Goal: Task Accomplishment & Management: Complete application form

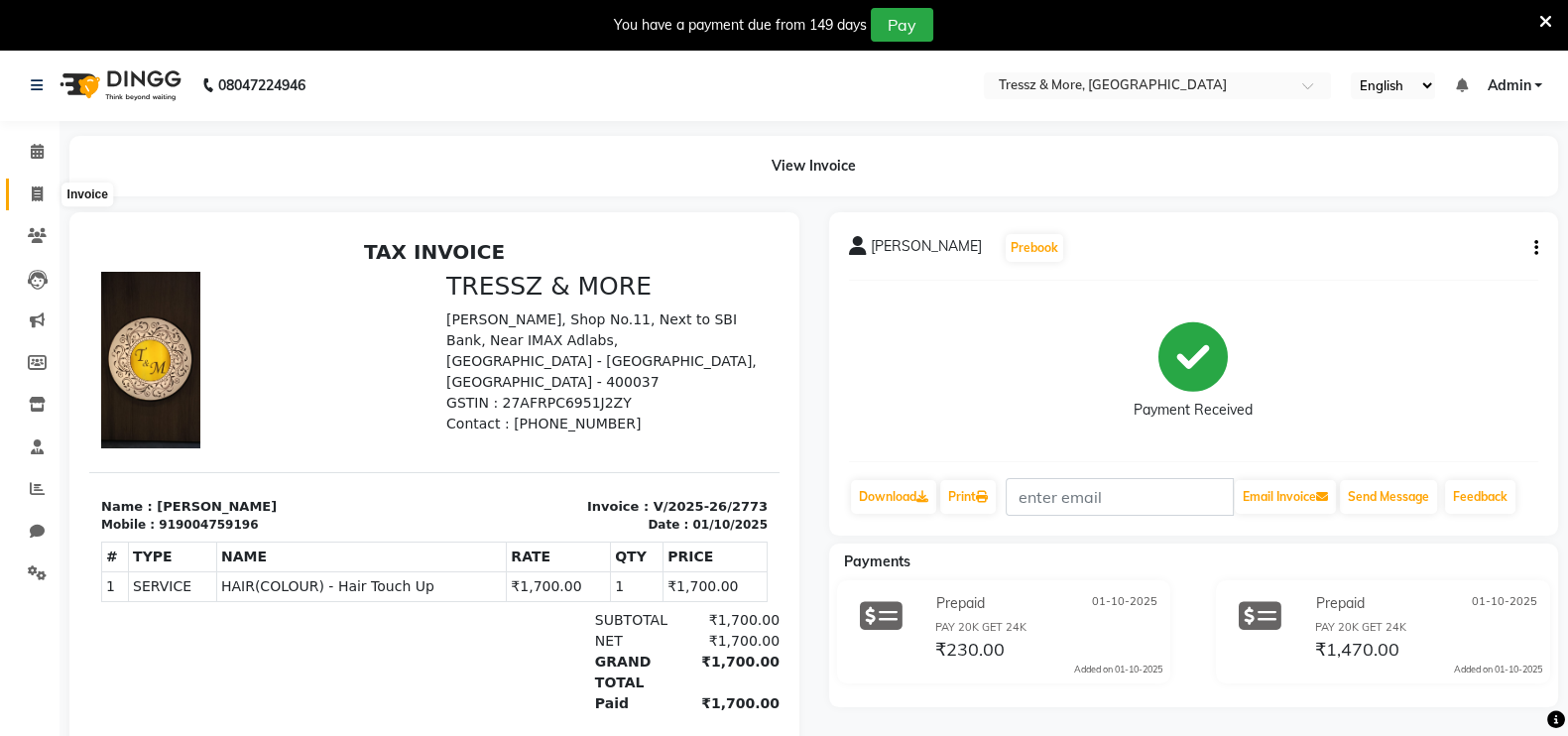
click at [38, 184] on span at bounding box center [37, 195] width 35 height 23
select select "service"
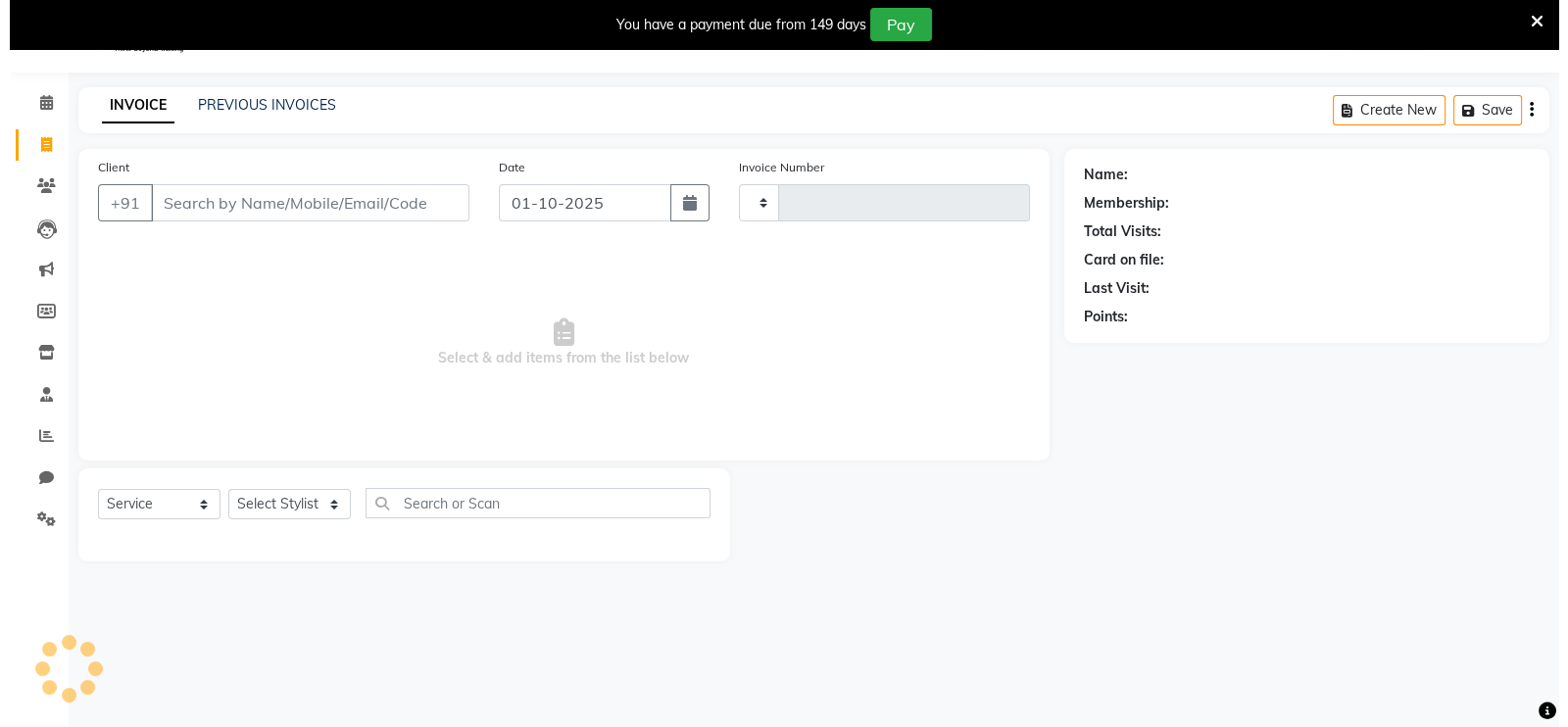
scroll to position [48, 0]
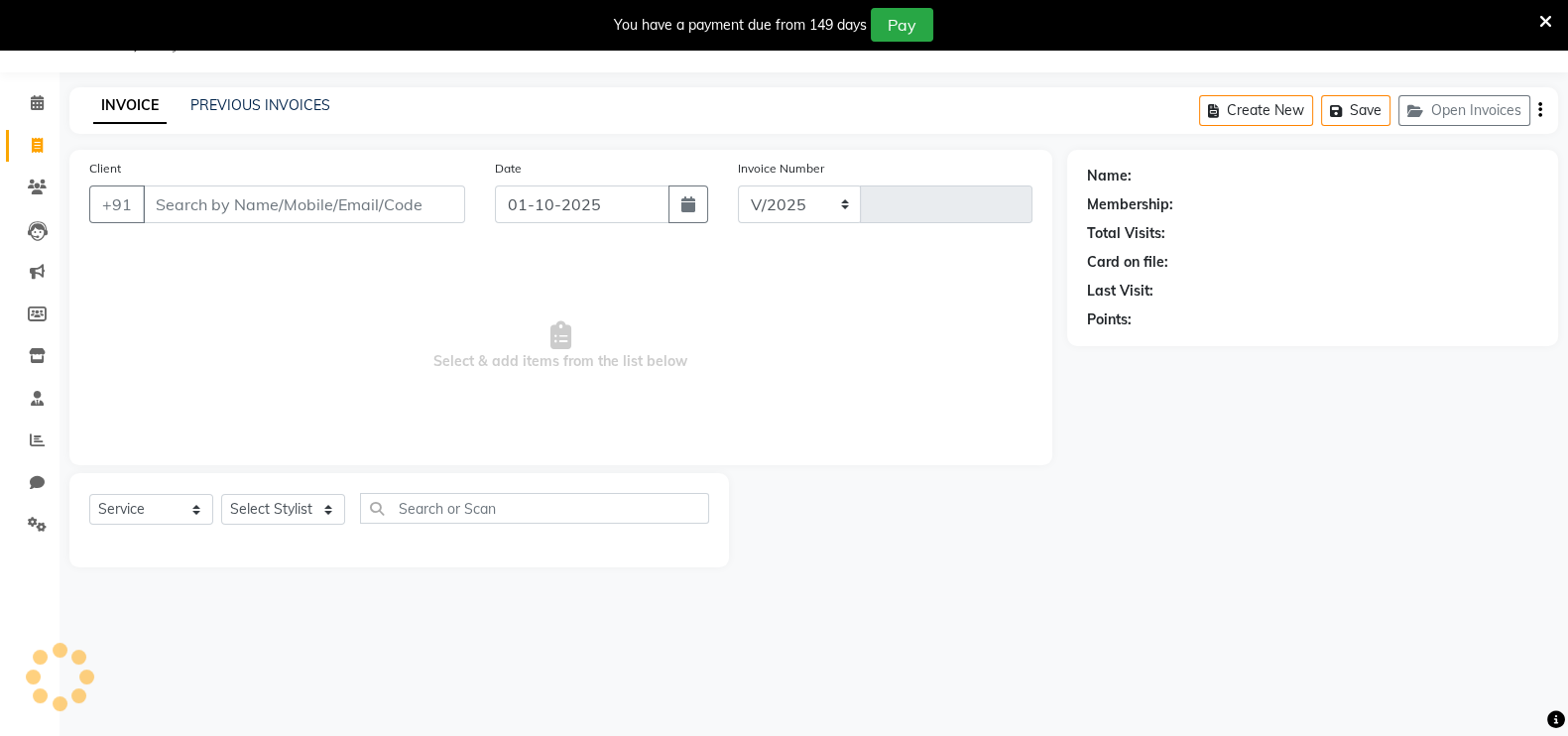
select select "3037"
type input "2778"
type input "c"
type input "8169629556"
click at [425, 197] on span "Add Client" at bounding box center [413, 205] width 78 height 20
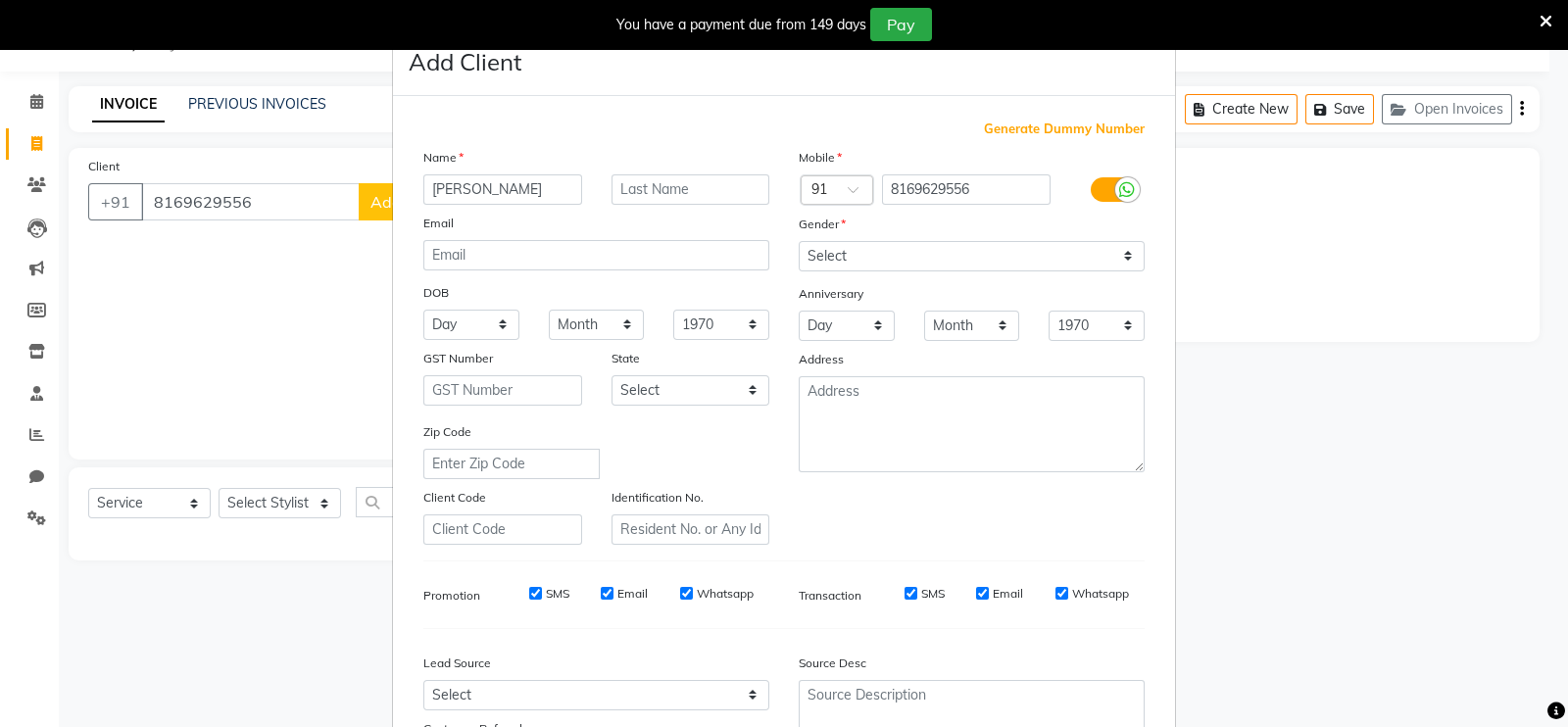
type input "[PERSON_NAME]"
click at [658, 183] on input "text" at bounding box center [691, 189] width 159 height 31
type input "Negi"
click at [826, 250] on select "Select [DEMOGRAPHIC_DATA] [DEMOGRAPHIC_DATA] Other Prefer Not To Say" at bounding box center [971, 255] width 346 height 31
select select "[DEMOGRAPHIC_DATA]"
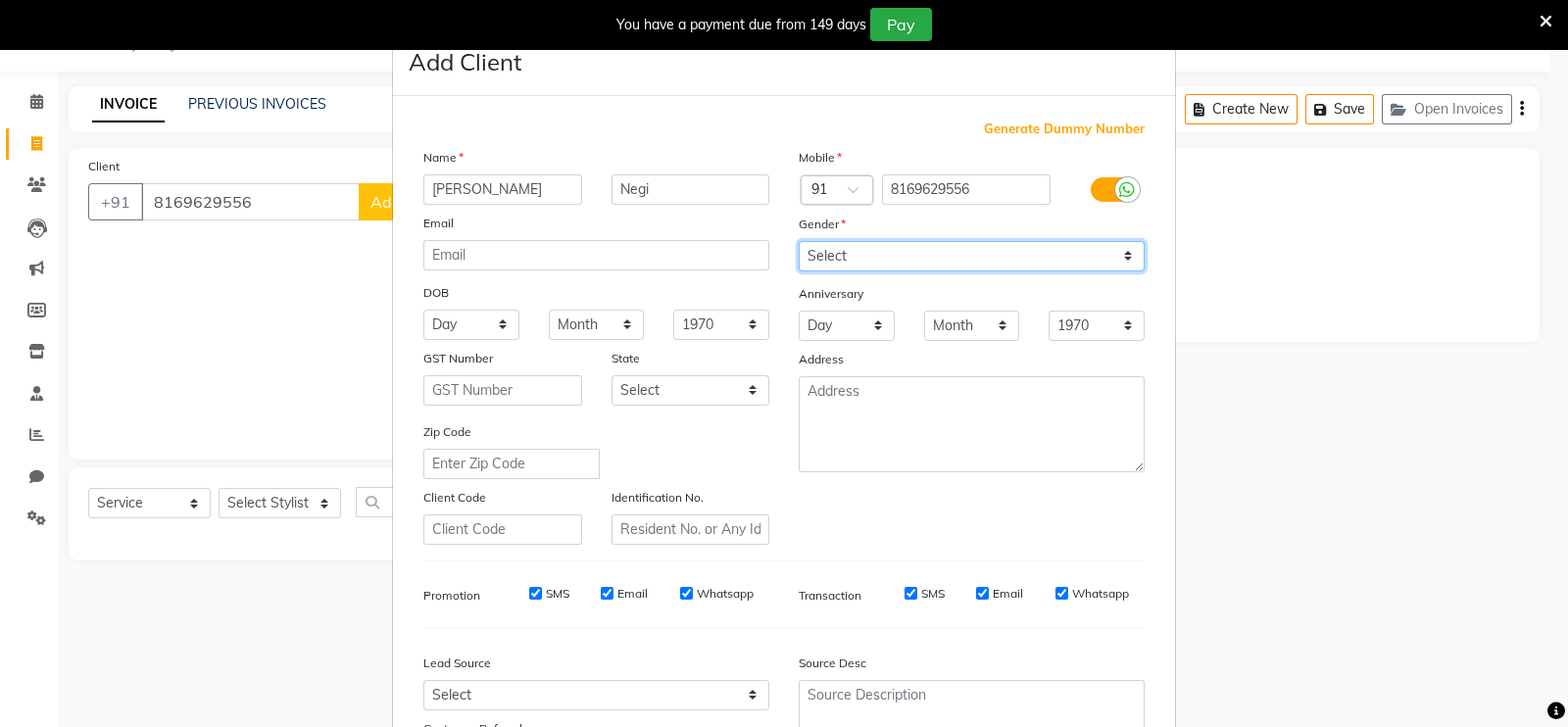
click at [798, 242] on select "Select [DEMOGRAPHIC_DATA] [DEMOGRAPHIC_DATA] Other Prefer Not To Say" at bounding box center [971, 255] width 346 height 31
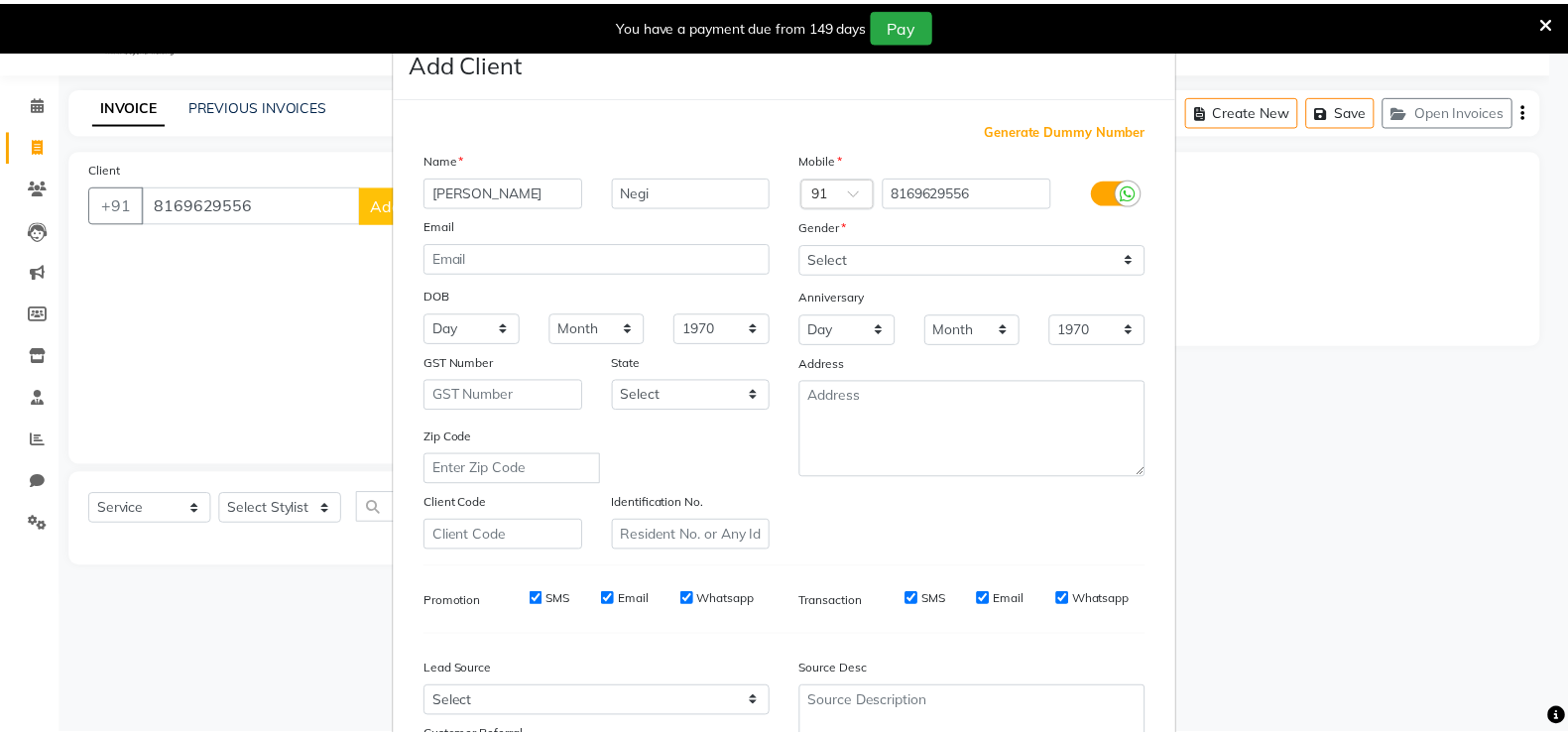
scroll to position [191, 0]
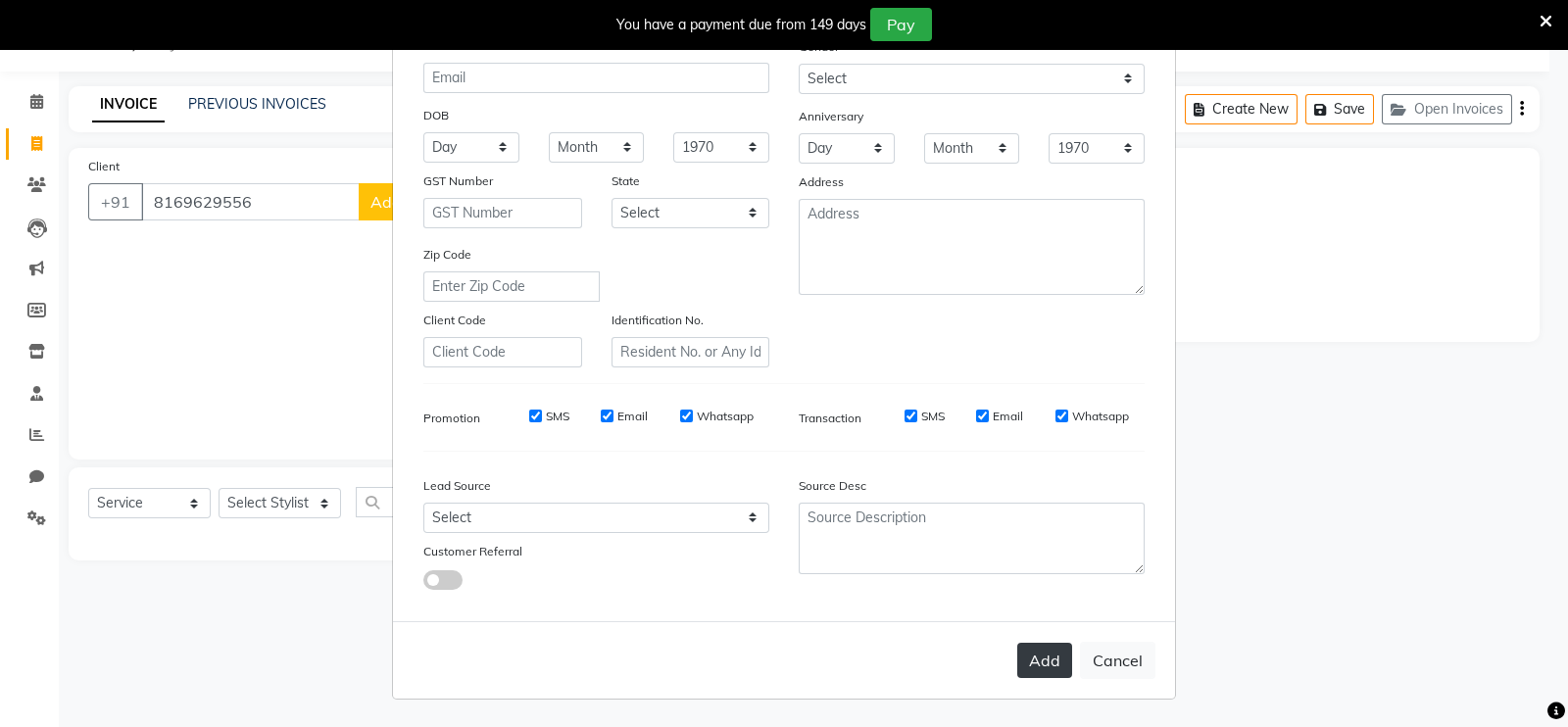
click at [1025, 652] on button "Add" at bounding box center [1045, 660] width 55 height 36
select select
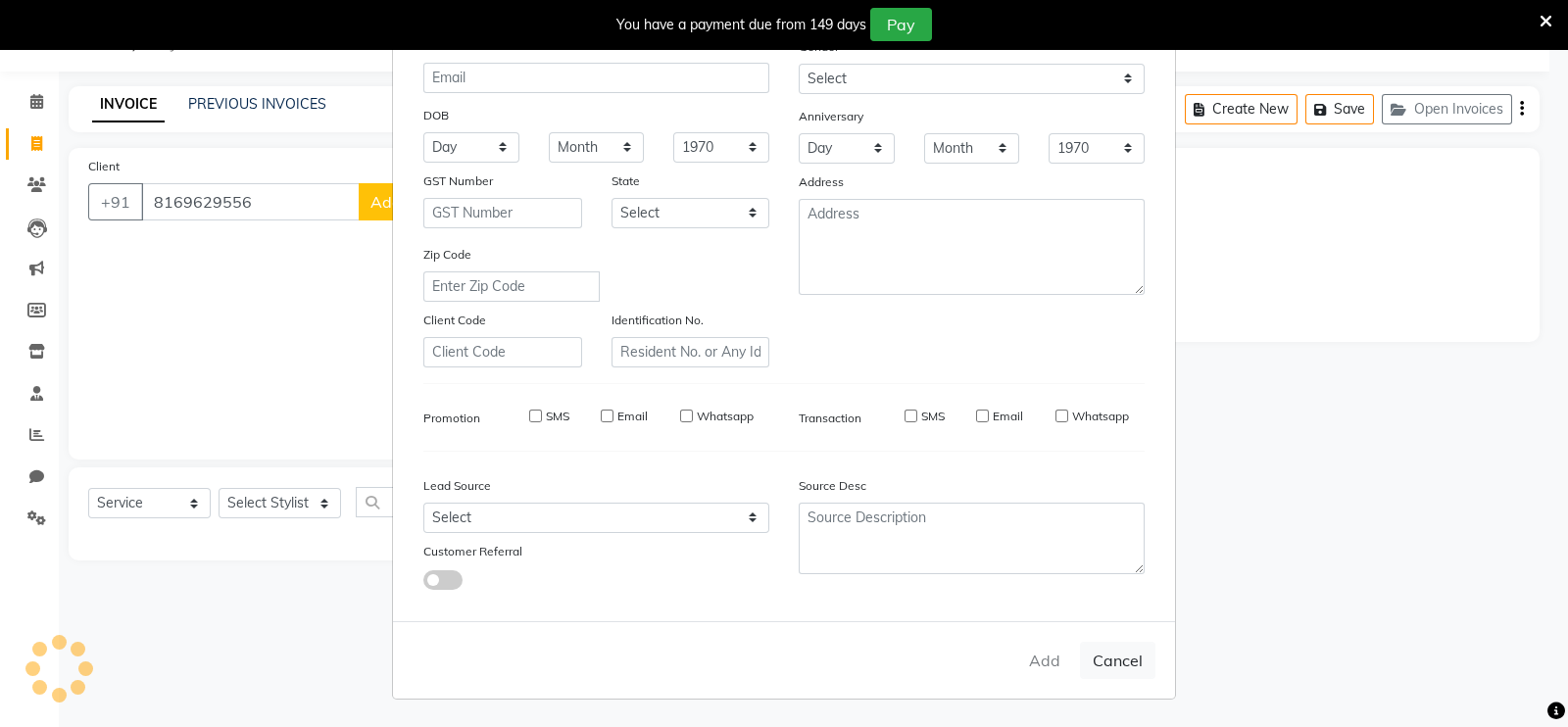
select select
checkbox input "false"
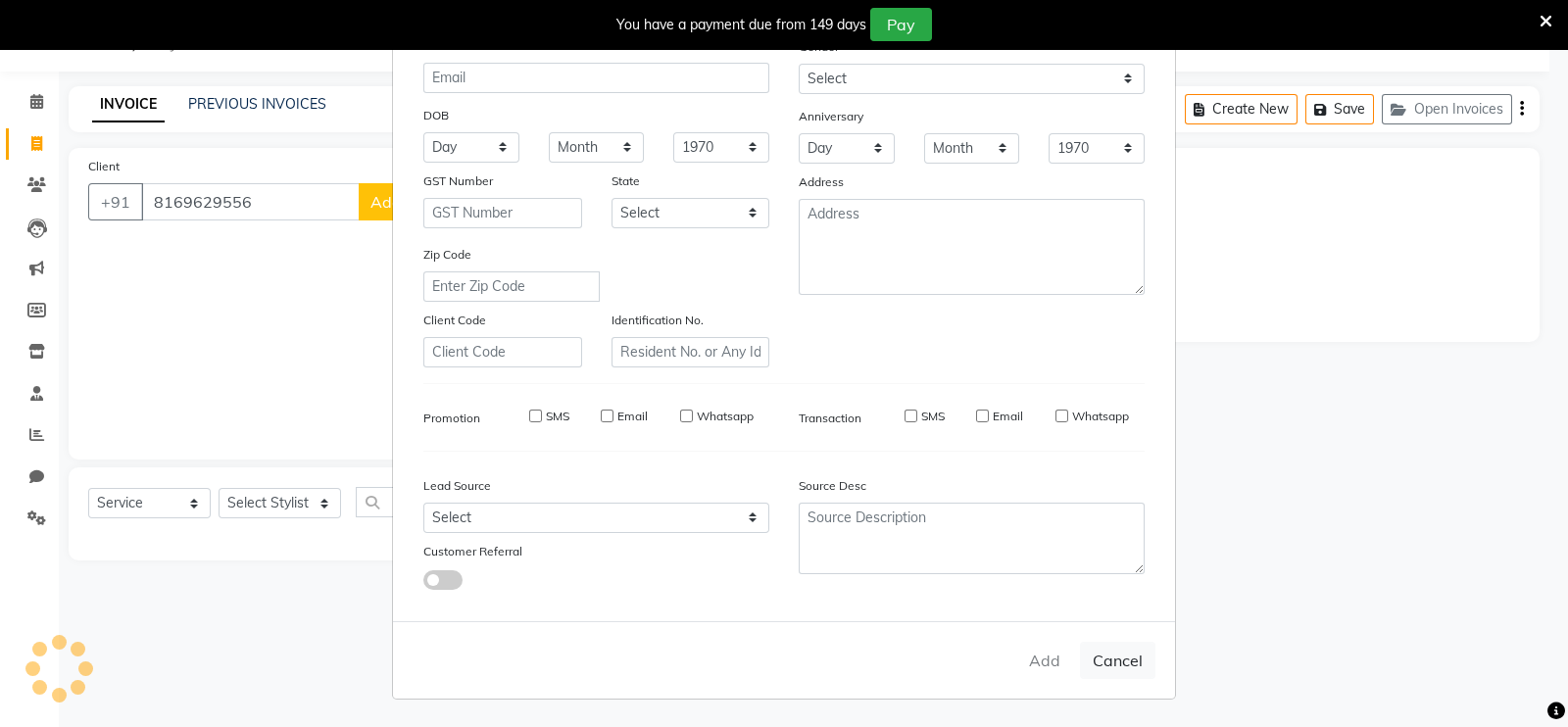
checkbox input "false"
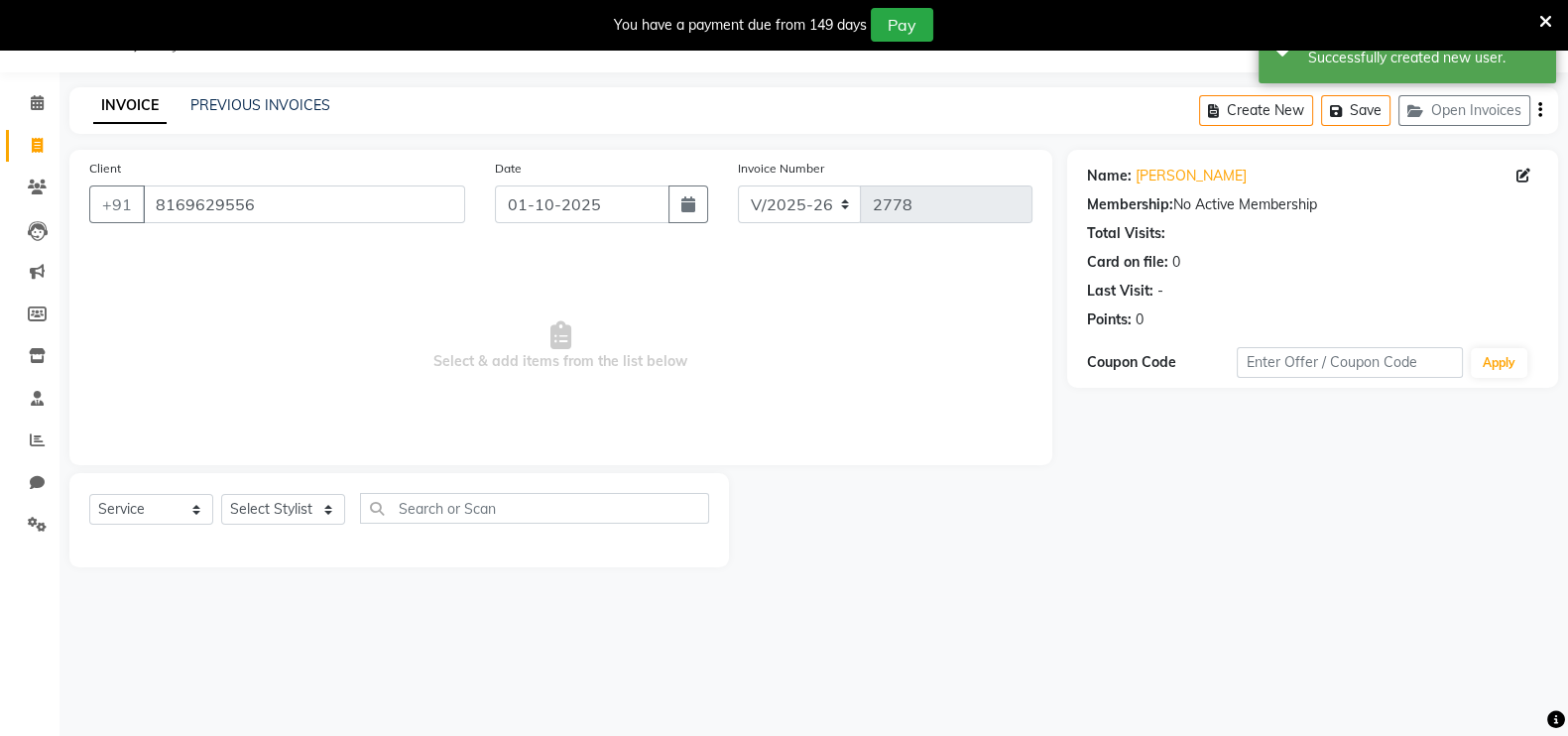
click at [296, 488] on div "Select Service Product Membership Package Voucher Prepaid Gift Card Select Styl…" at bounding box center [399, 520] width 659 height 94
click at [292, 502] on select "Select Stylist [PERSON_NAME] Anas [PERSON_NAME] [PERSON_NAME] [PERSON_NAME] [PE…" at bounding box center [283, 508] width 124 height 31
select select "72131"
click at [221, 493] on select "Select Stylist [PERSON_NAME] Anas [PERSON_NAME] [PERSON_NAME] [PERSON_NAME] [PE…" at bounding box center [283, 508] width 124 height 31
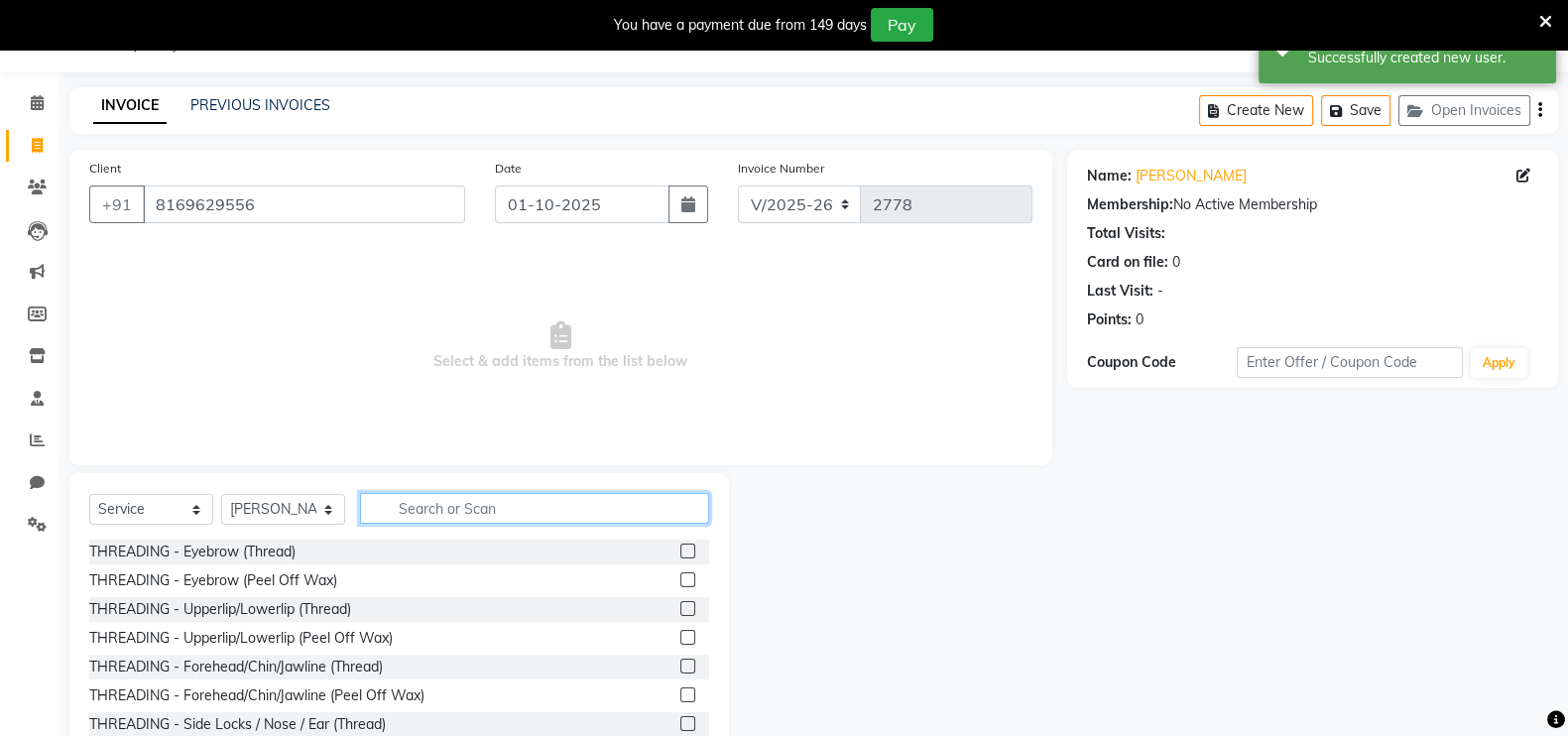
click at [442, 496] on input "text" at bounding box center [534, 507] width 350 height 31
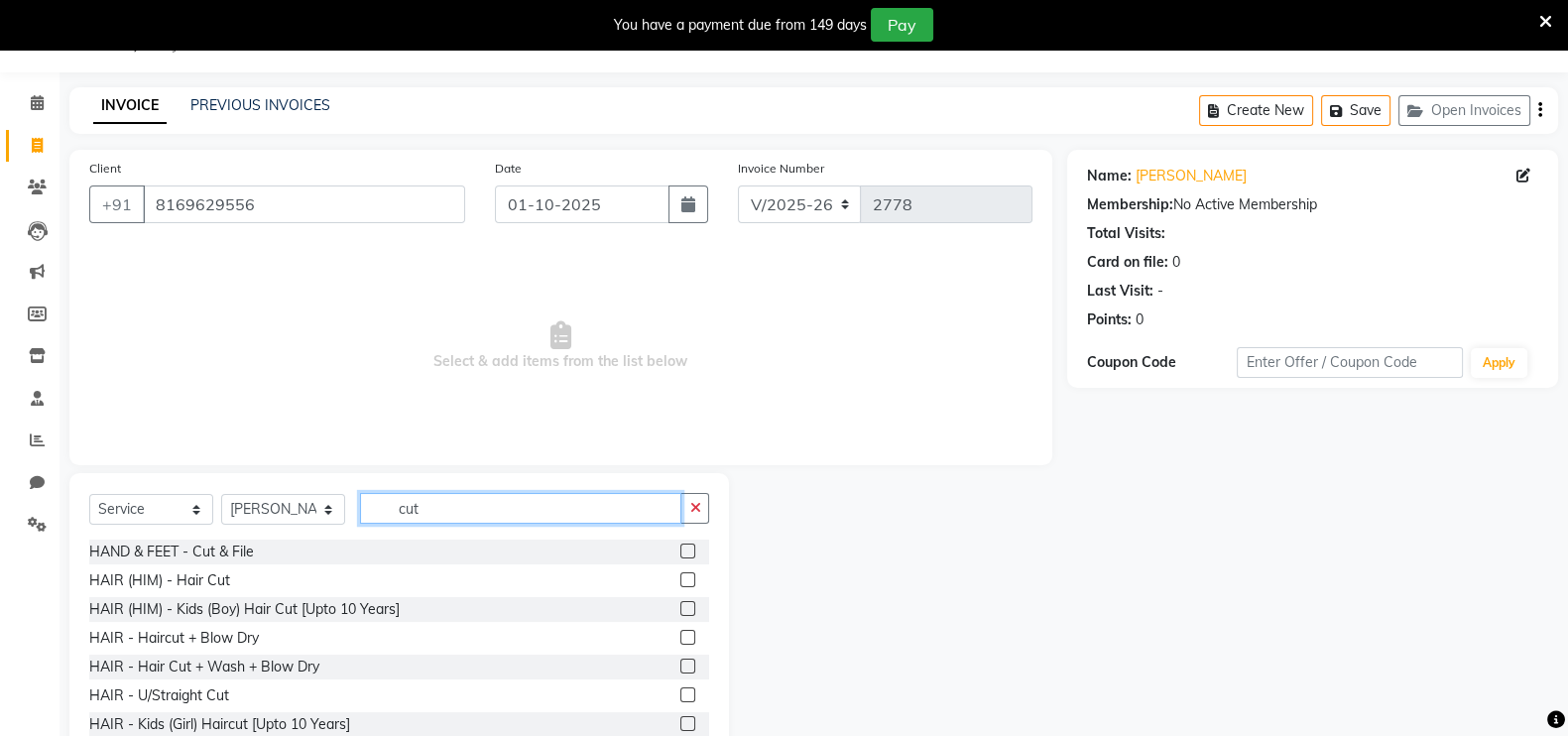
type input "cut"
click at [680, 575] on label at bounding box center [687, 579] width 15 height 15
click at [680, 575] on input "checkbox" at bounding box center [686, 580] width 13 height 13
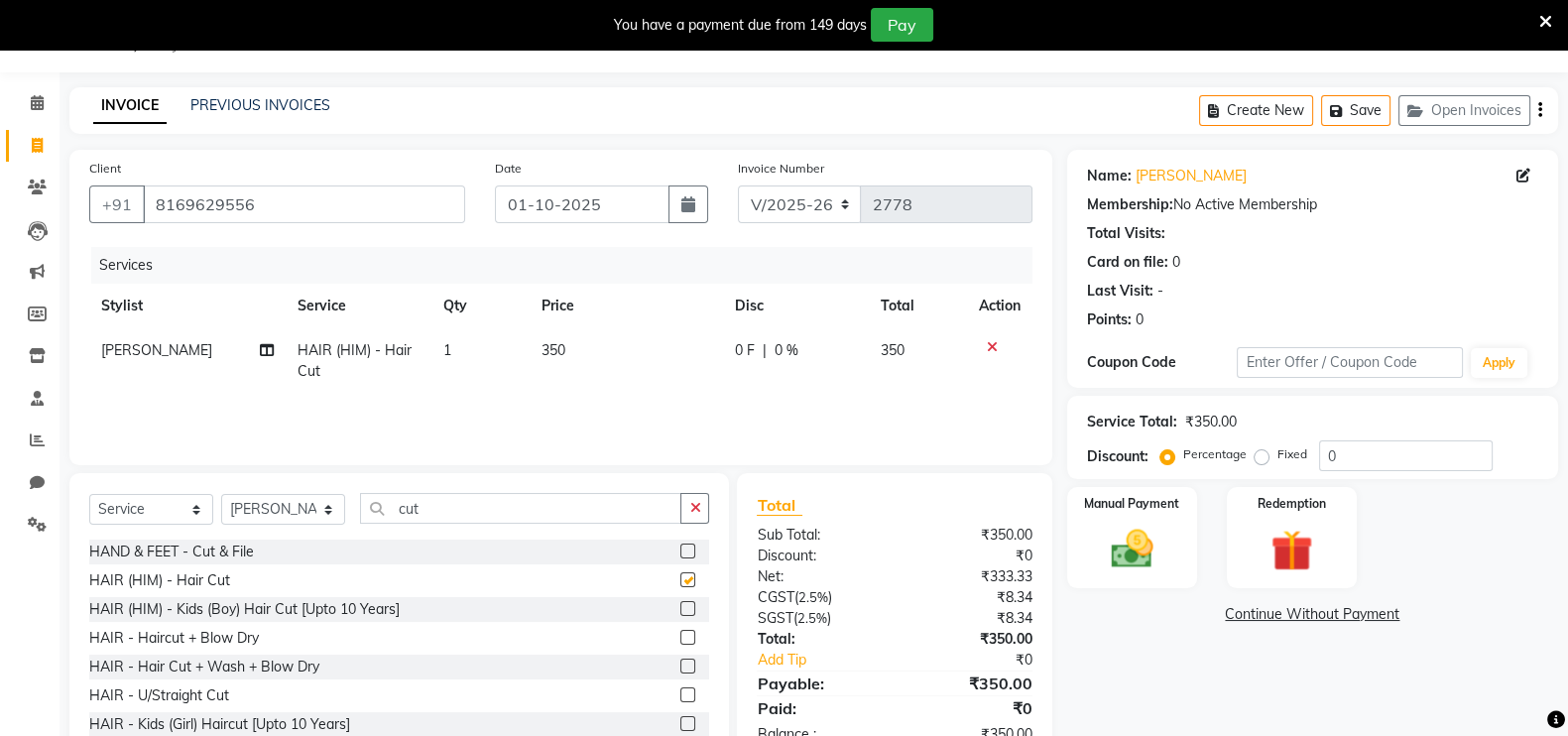
checkbox input "false"
click at [1139, 549] on img at bounding box center [1132, 548] width 70 height 50
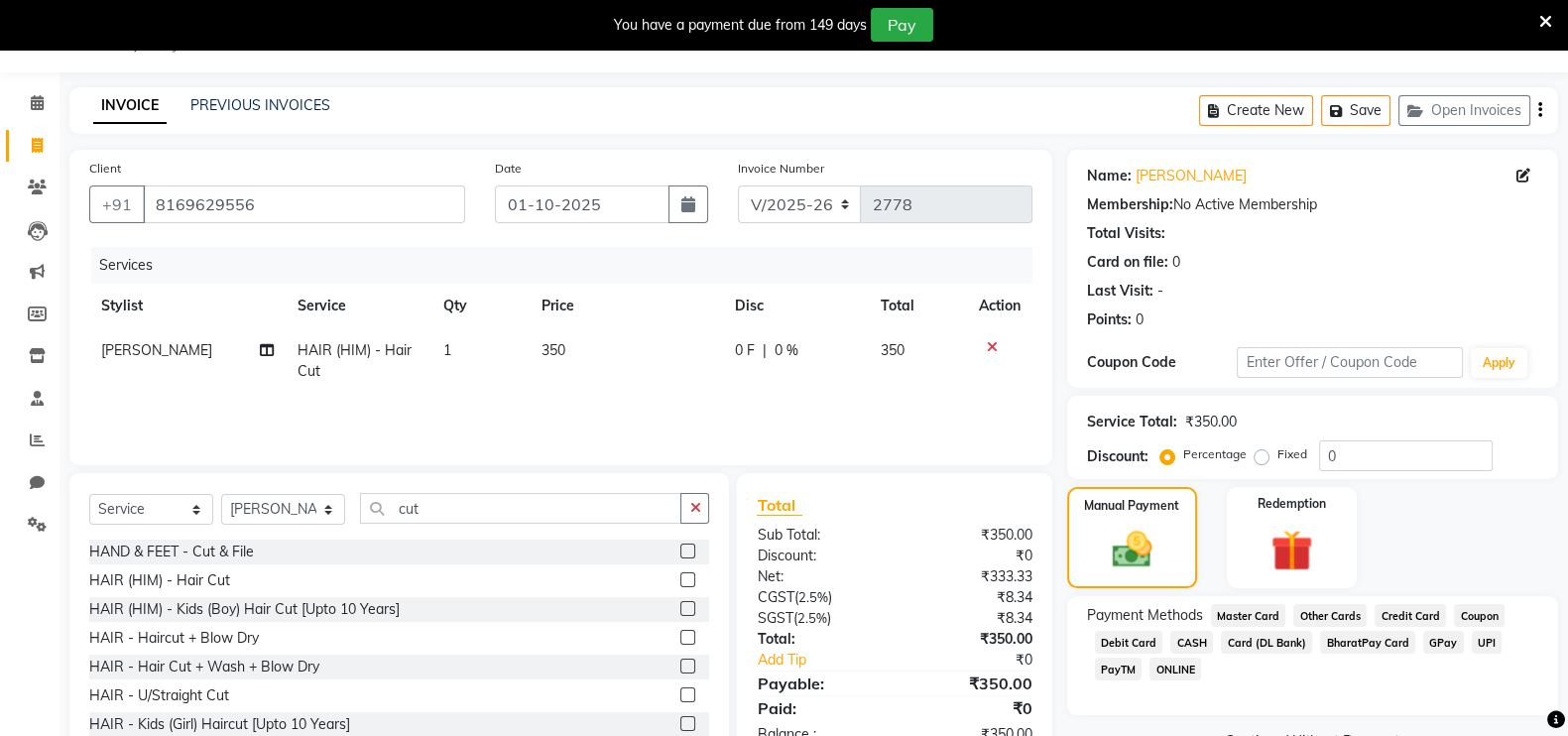
click at [1189, 638] on span "CASH" at bounding box center [1191, 642] width 43 height 23
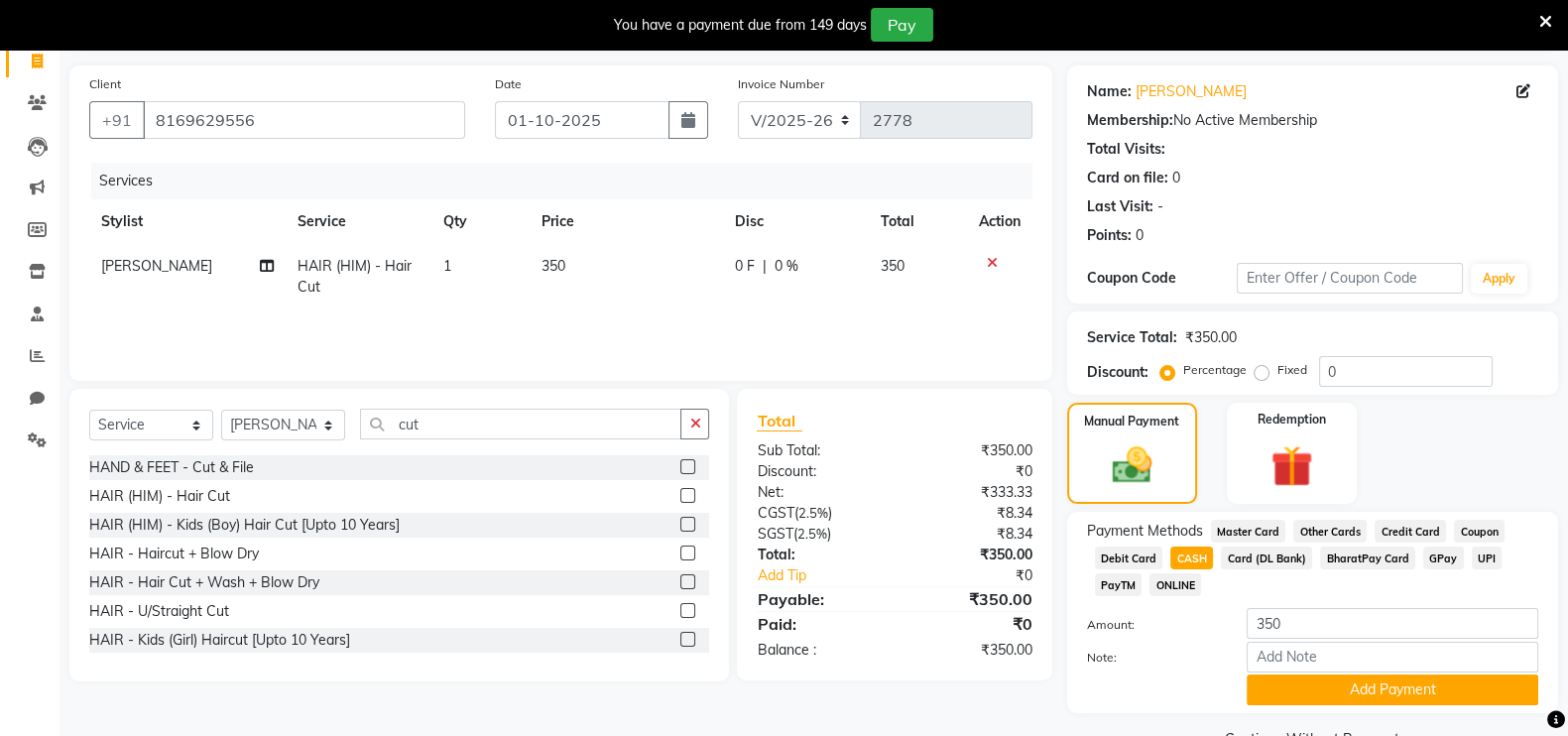
scroll to position [184, 0]
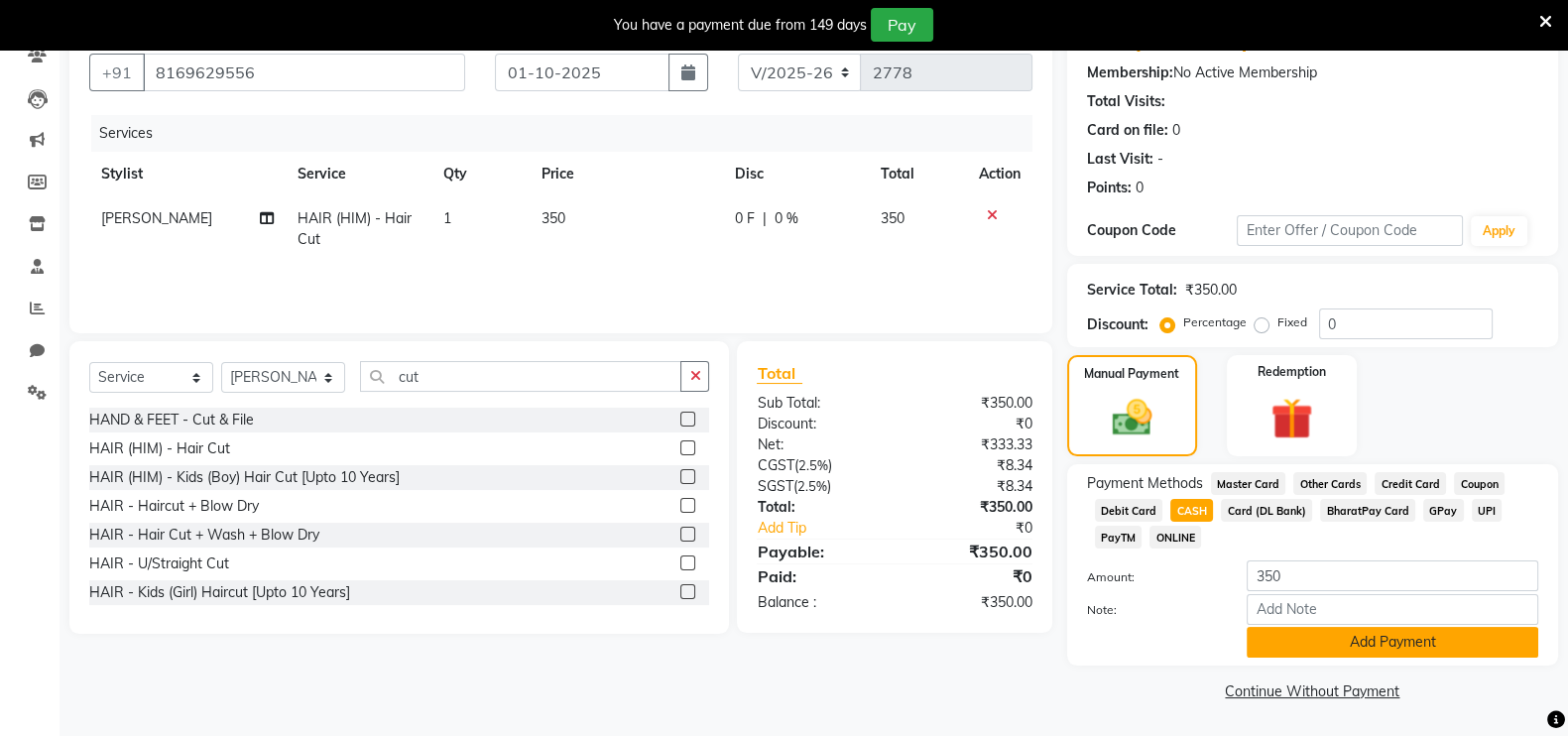
click at [1453, 642] on button "Add Payment" at bounding box center [1392, 642] width 292 height 31
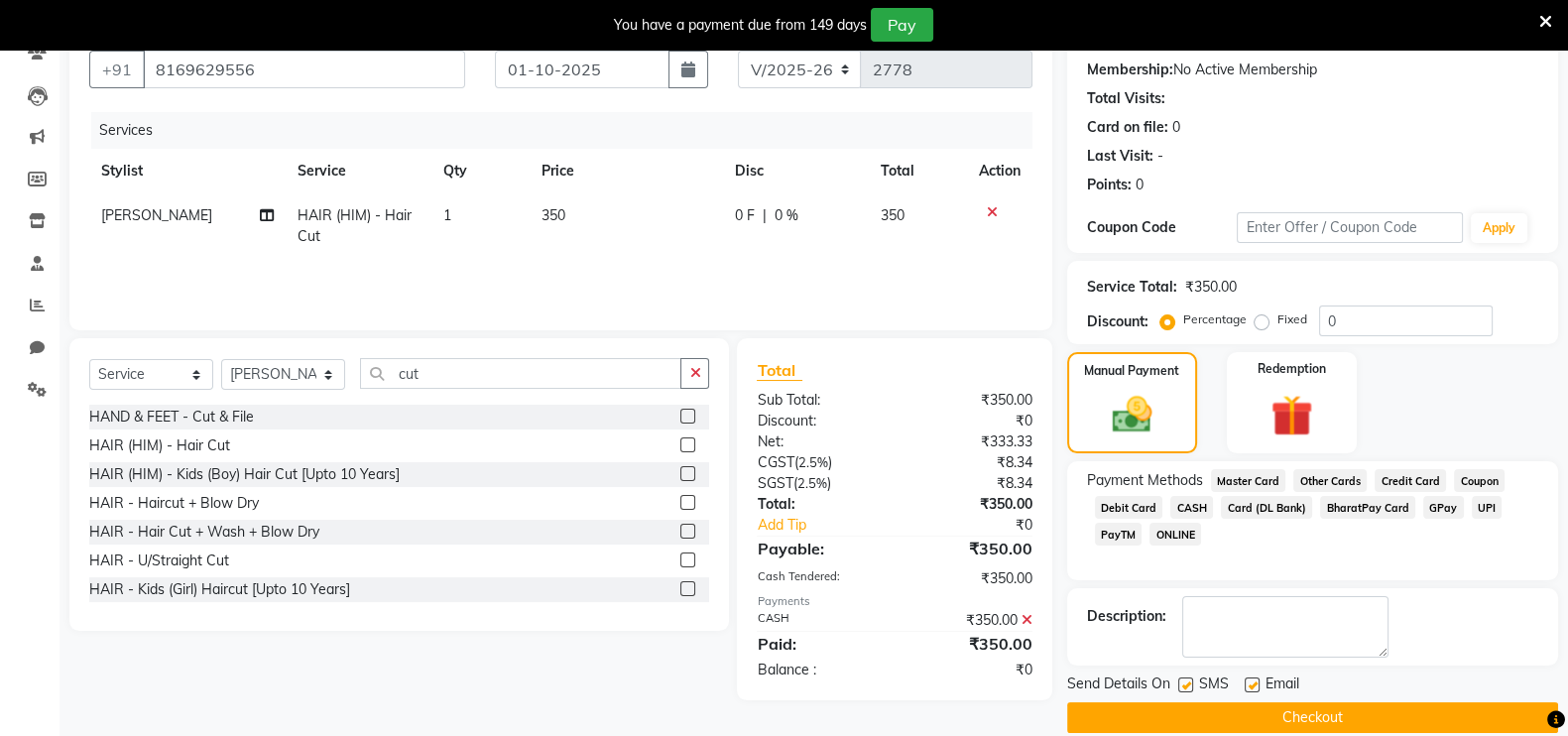
click at [1401, 711] on button "Checkout" at bounding box center [1312, 717] width 491 height 31
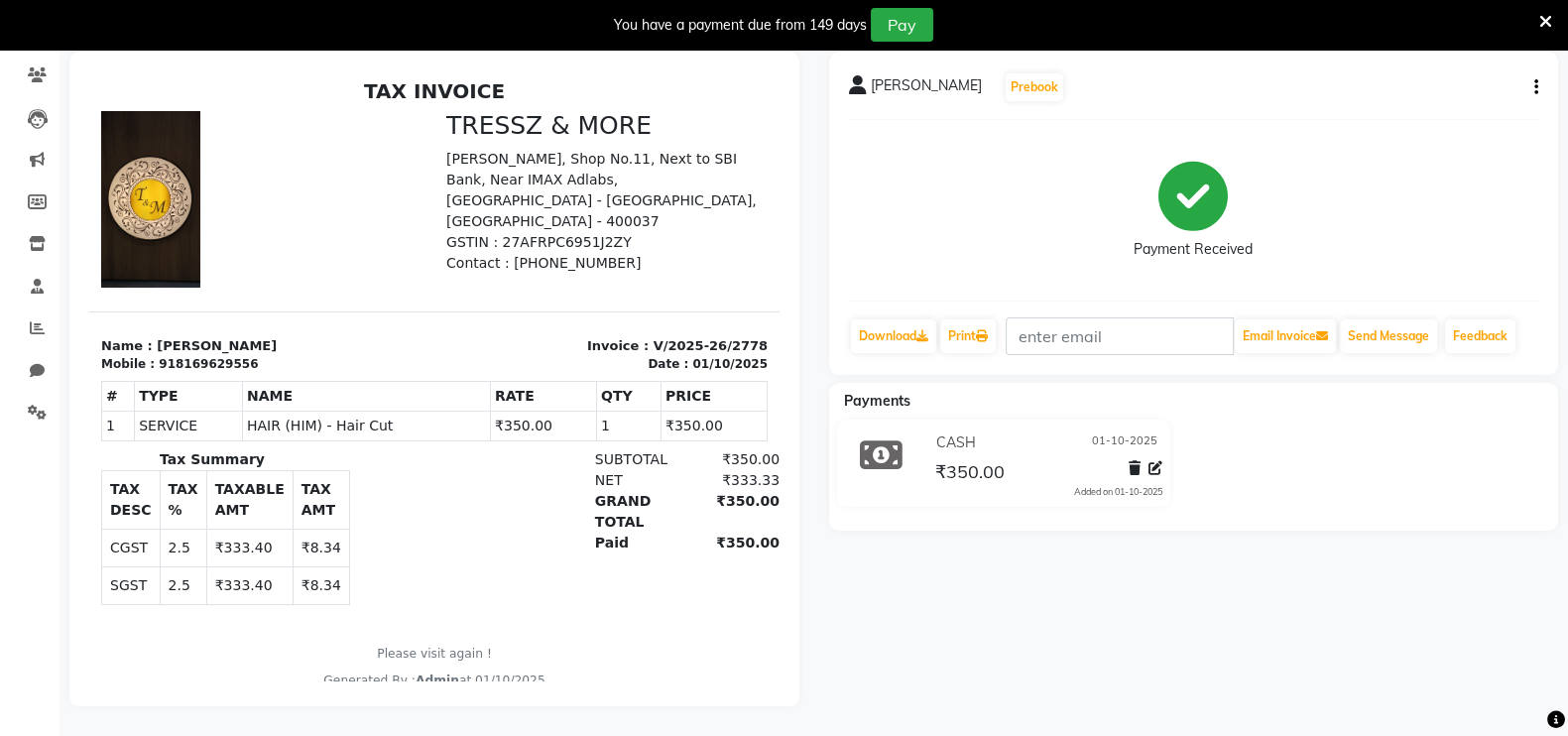
click at [1540, 23] on icon at bounding box center [1545, 22] width 13 height 18
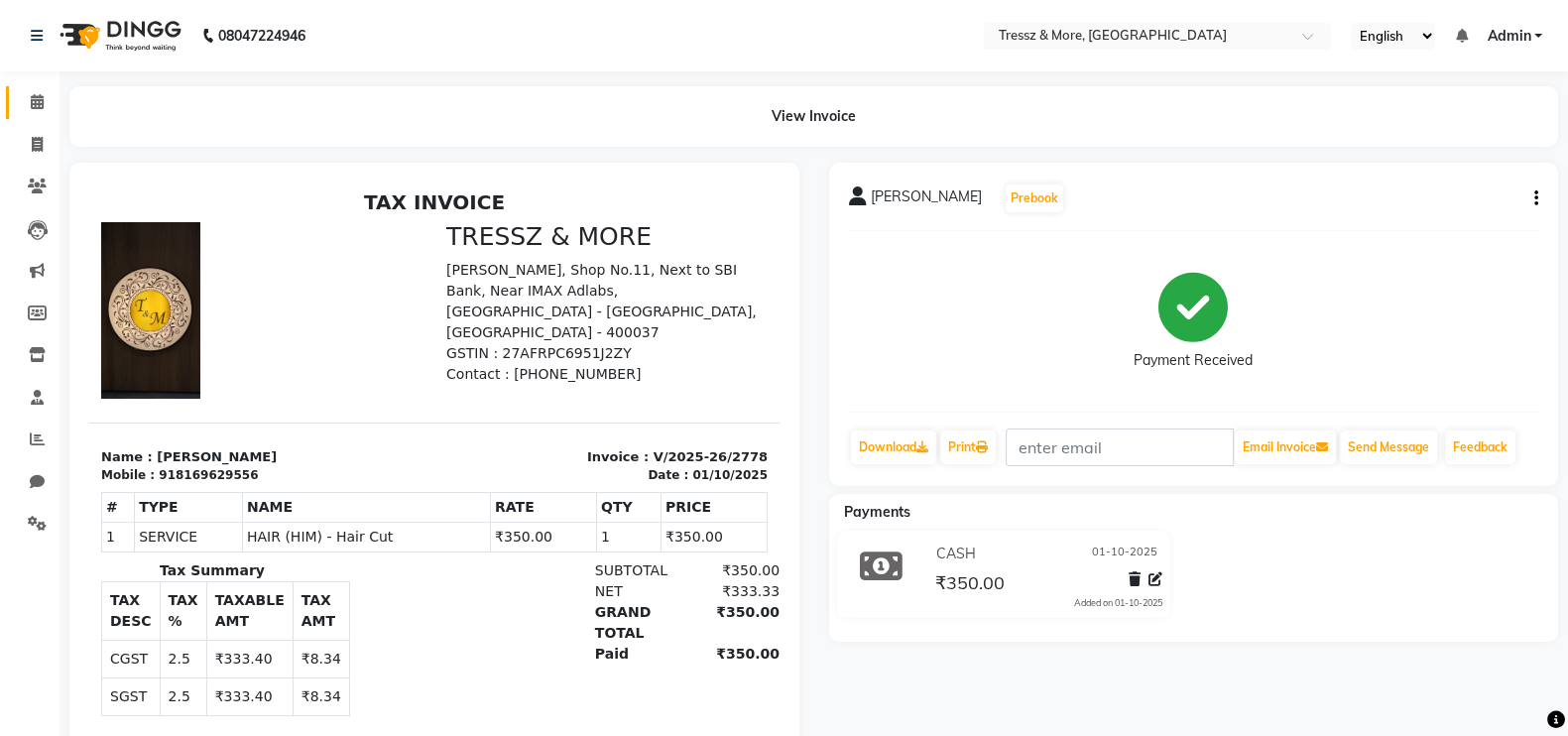
click at [32, 89] on link "Calendar" at bounding box center [30, 102] width 48 height 33
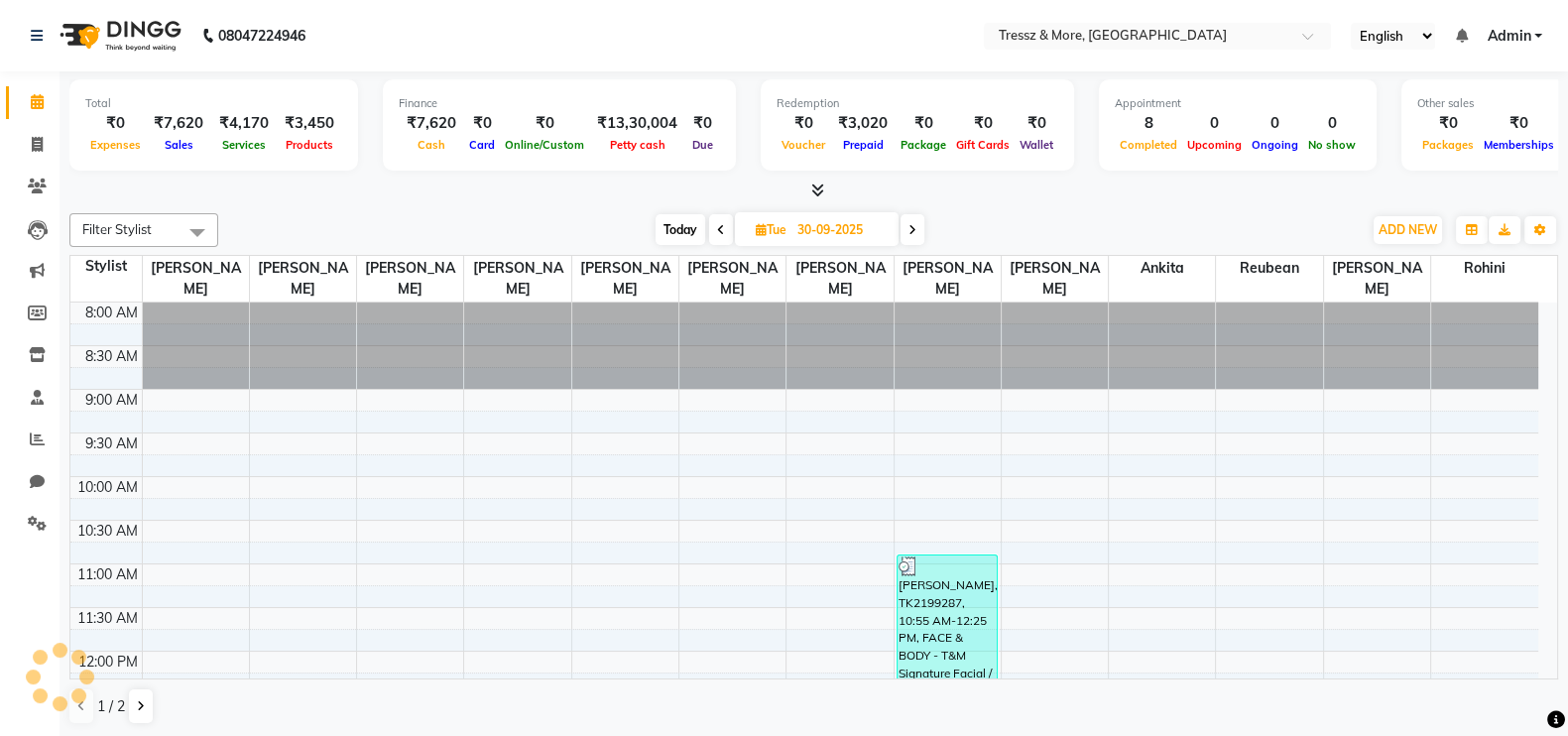
scroll to position [520, 0]
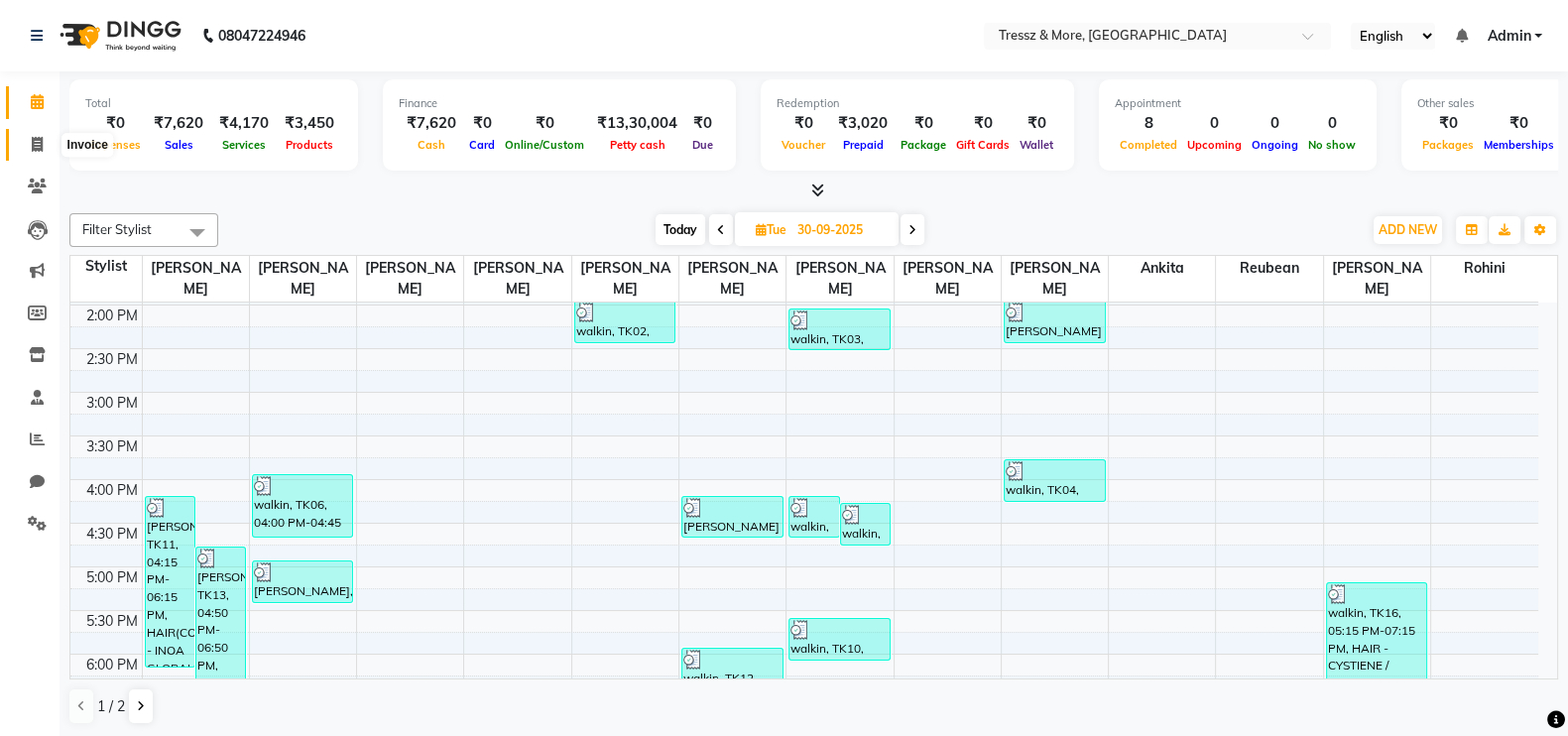
click at [32, 137] on icon at bounding box center [37, 144] width 11 height 15
select select "service"
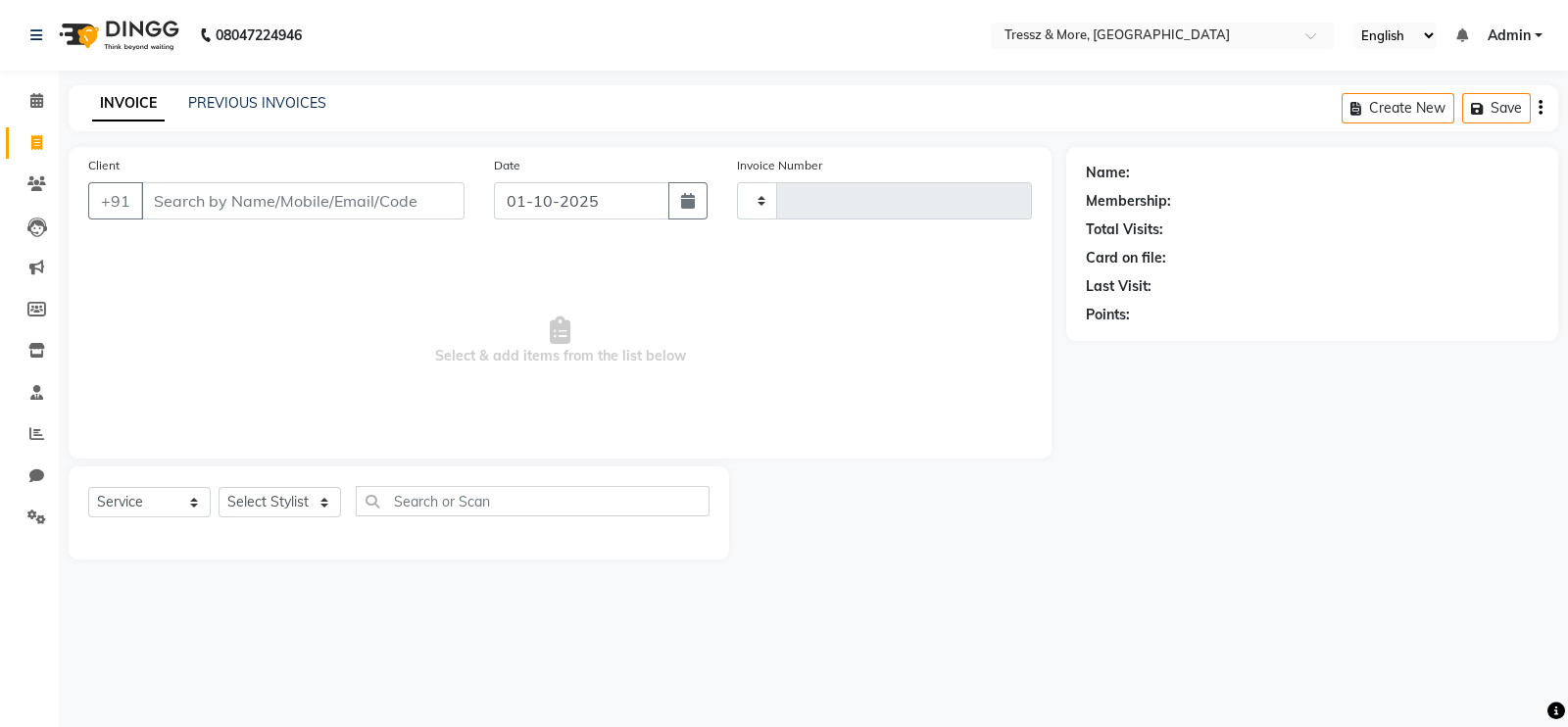
type input "2779"
select select "3037"
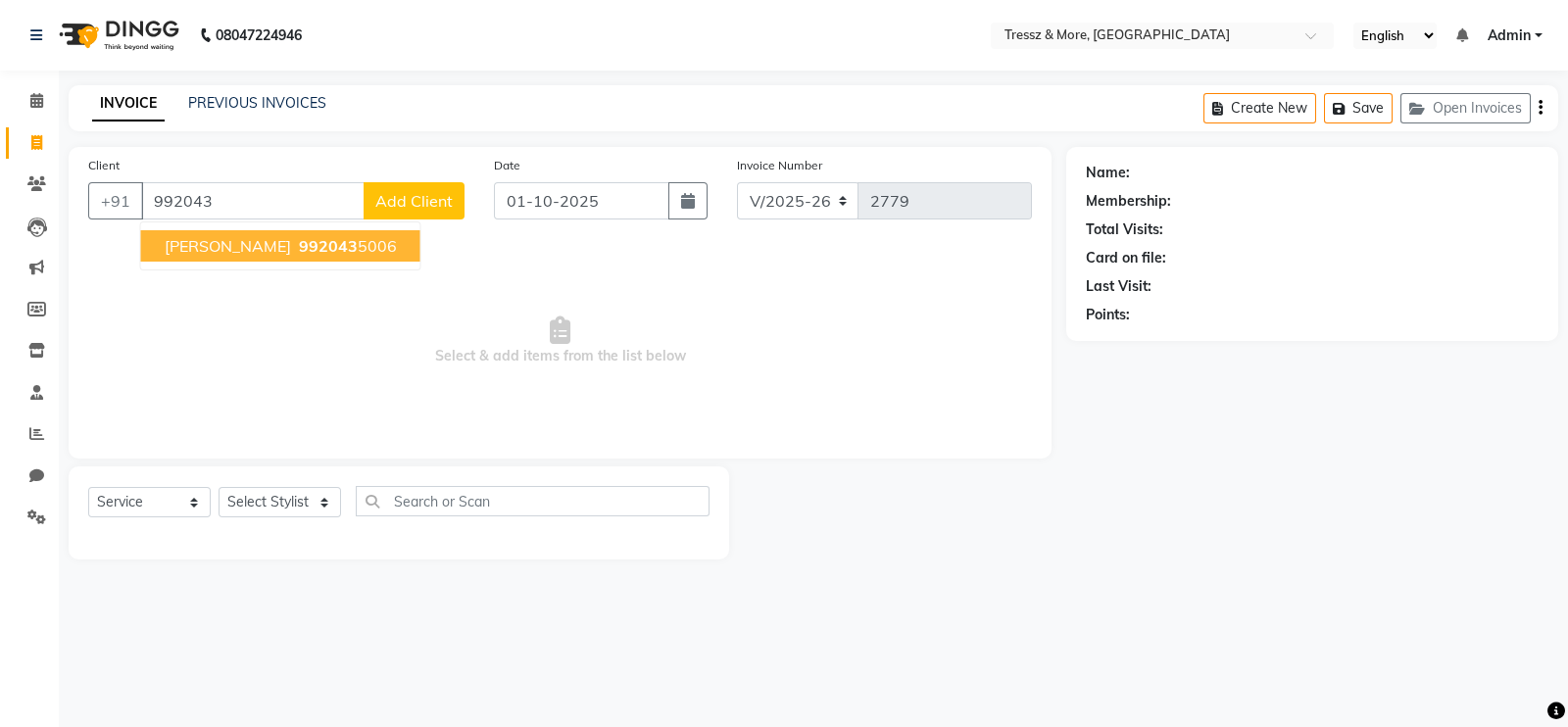
click at [264, 241] on span "[PERSON_NAME]" at bounding box center [228, 246] width 126 height 20
type input "9920435006"
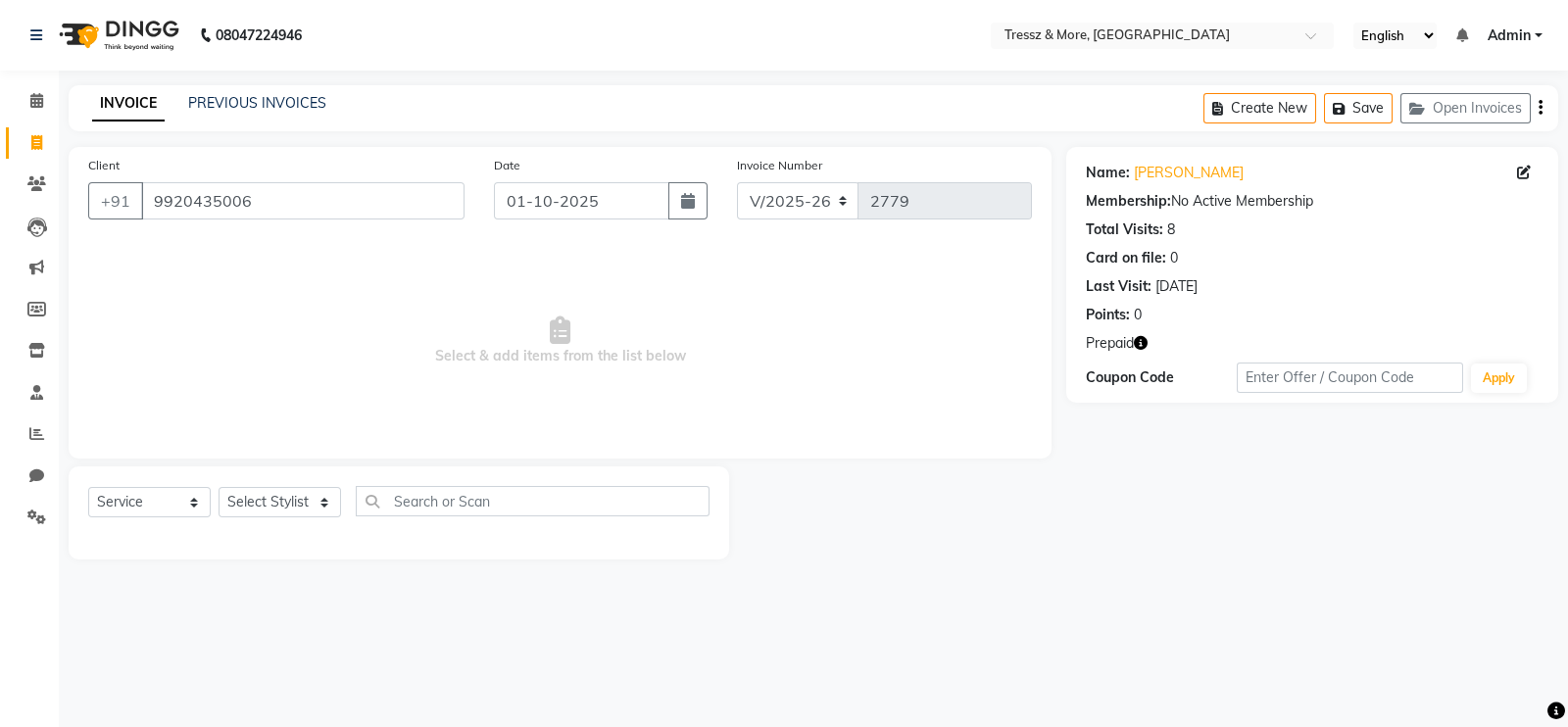
click at [1132, 340] on span "Prepaid" at bounding box center [1109, 343] width 48 height 21
click at [1148, 342] on icon "button" at bounding box center [1141, 343] width 14 height 14
click at [252, 501] on select "Select Stylist [PERSON_NAME] Anas [PERSON_NAME] [PERSON_NAME] [PERSON_NAME] [PE…" at bounding box center [279, 501] width 122 height 31
click at [218, 487] on select "Select Stylist [PERSON_NAME] Anas [PERSON_NAME] [PERSON_NAME] [PERSON_NAME] [PE…" at bounding box center [279, 501] width 122 height 31
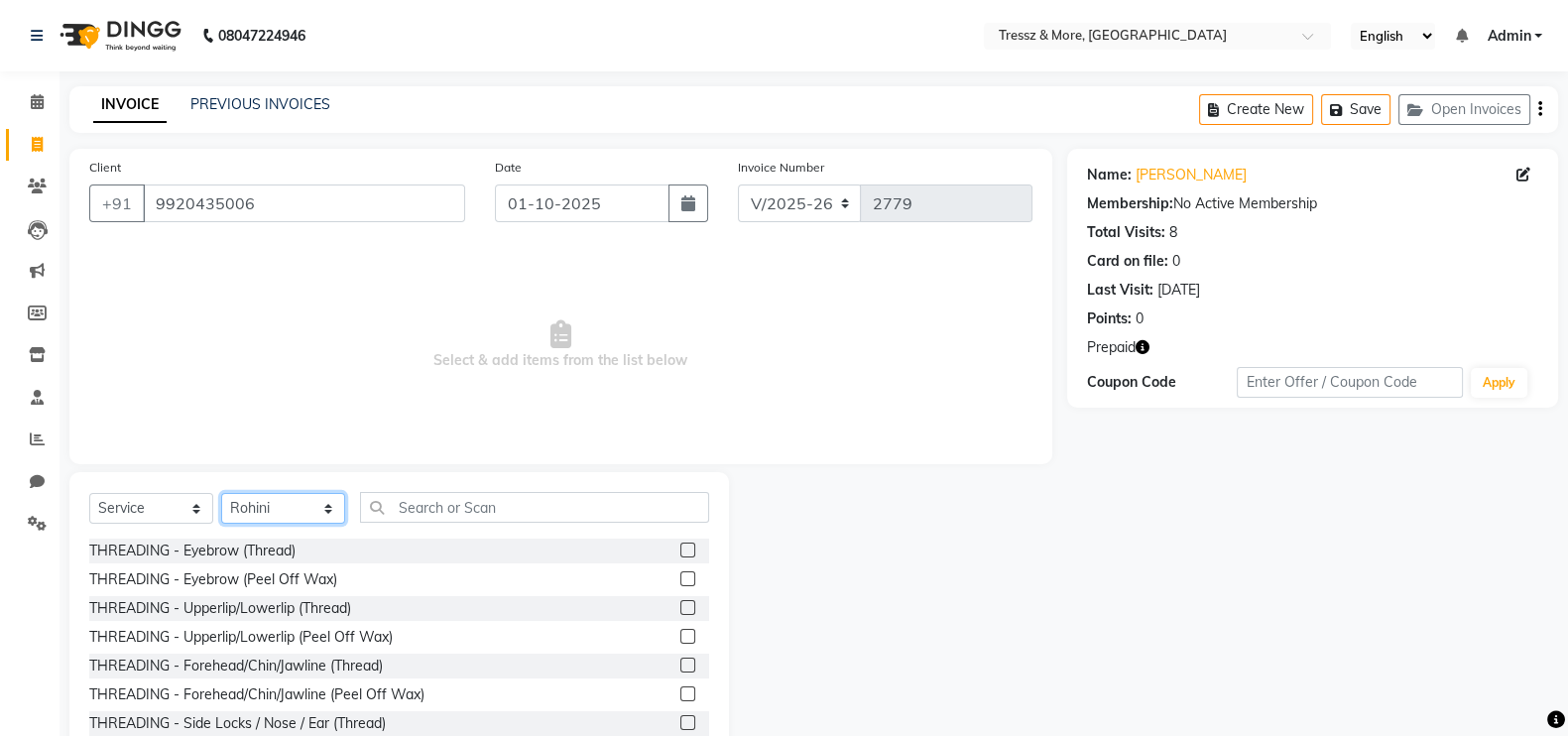
click at [276, 512] on select "Select Stylist [PERSON_NAME] Anas [PERSON_NAME] [PERSON_NAME] [PERSON_NAME] [PE…" at bounding box center [283, 507] width 124 height 31
select select "89349"
click at [221, 493] on select "Select Stylist [PERSON_NAME] Anas [PERSON_NAME] [PERSON_NAME] [PERSON_NAME] [PE…" at bounding box center [283, 507] width 124 height 31
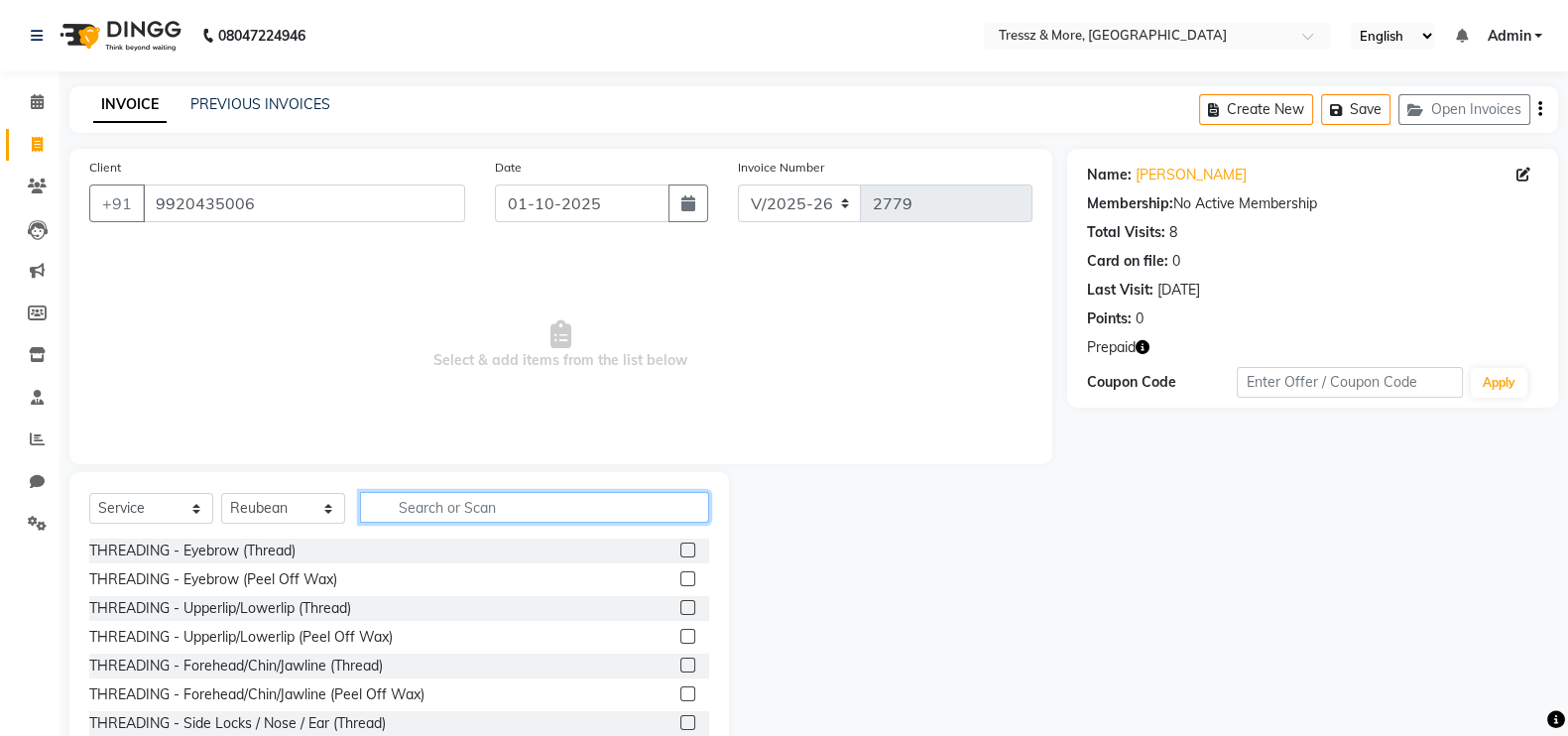
click at [434, 509] on input "text" at bounding box center [534, 507] width 350 height 31
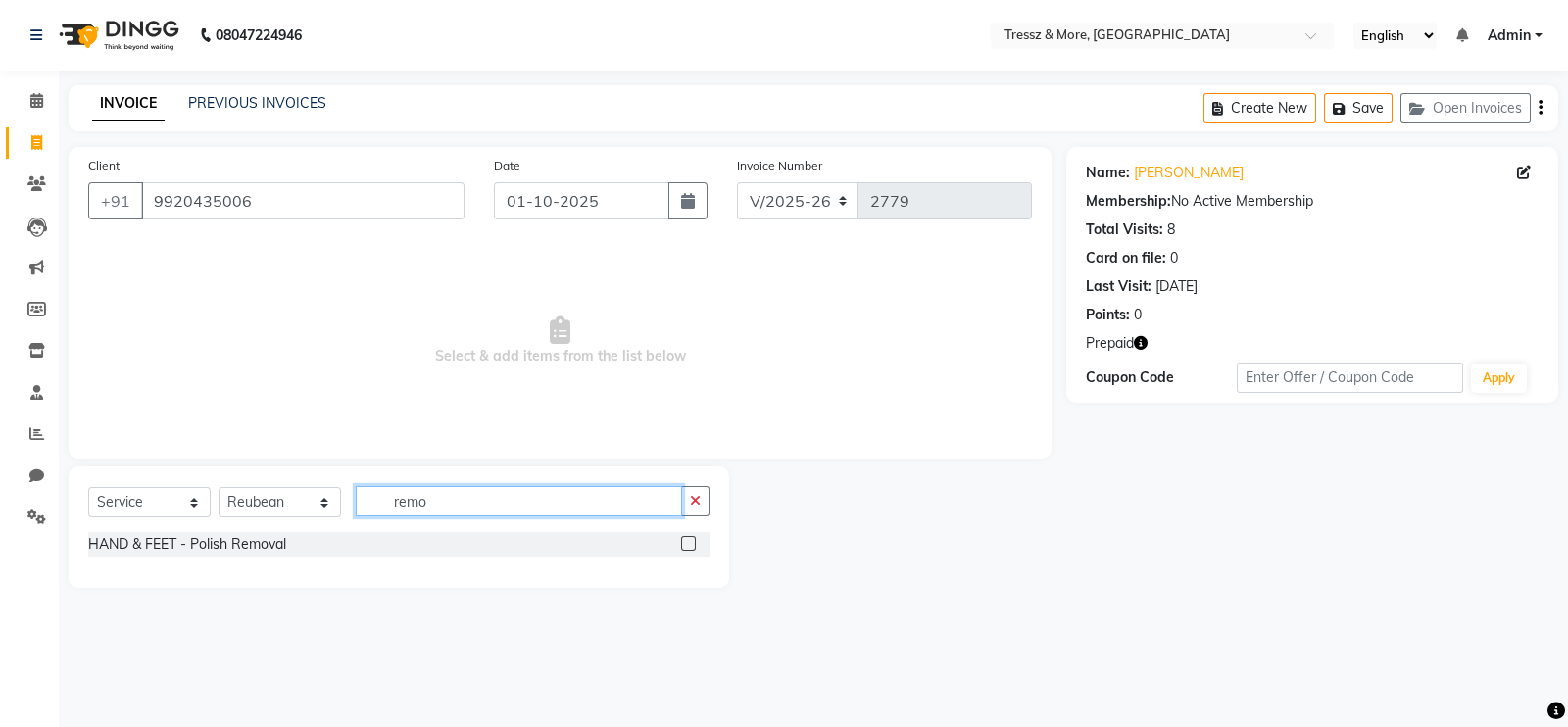
type input "remo"
click at [689, 545] on label at bounding box center [688, 543] width 15 height 15
click at [689, 545] on input "checkbox" at bounding box center [687, 544] width 13 height 13
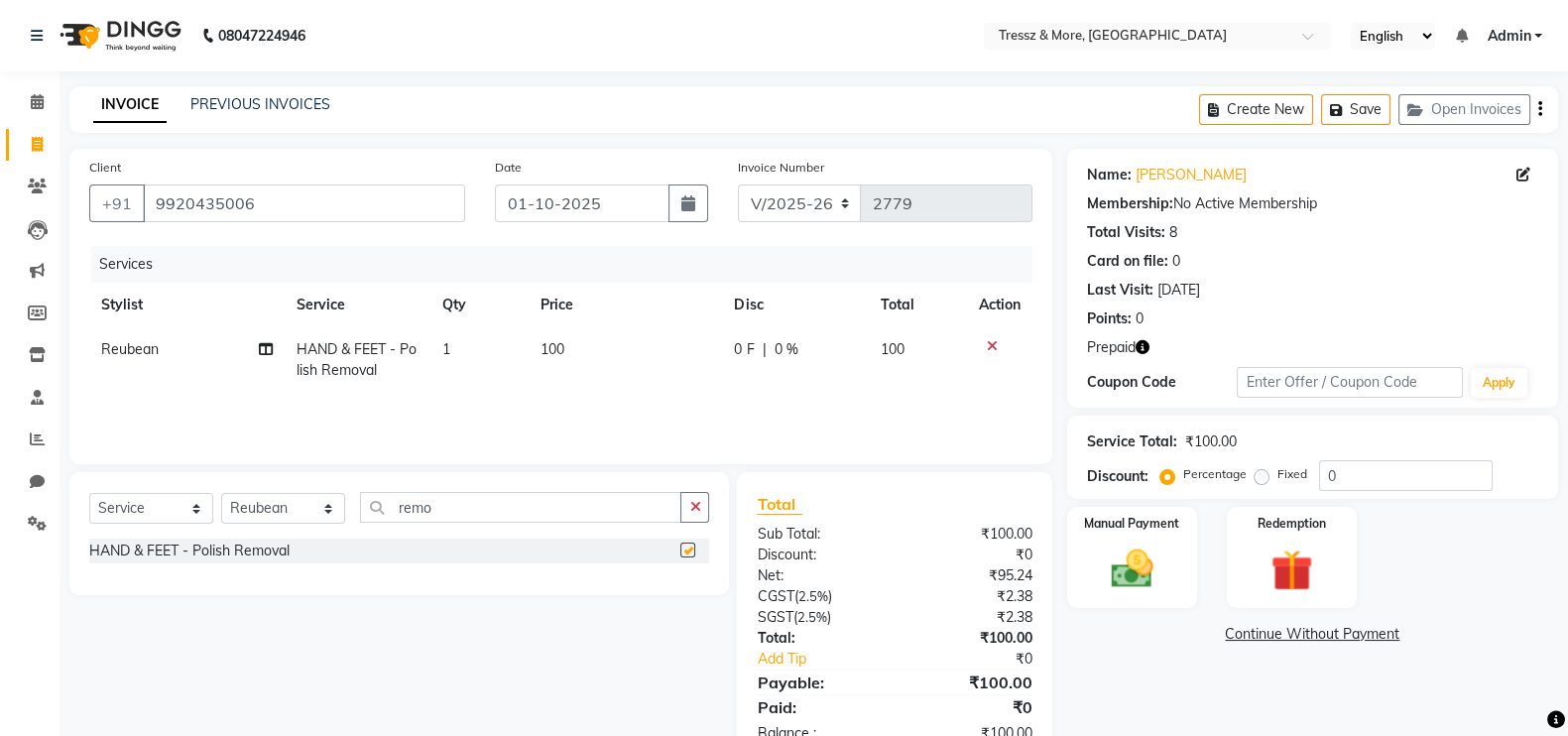
checkbox input "false"
click at [454, 504] on input "remo" at bounding box center [520, 507] width 322 height 31
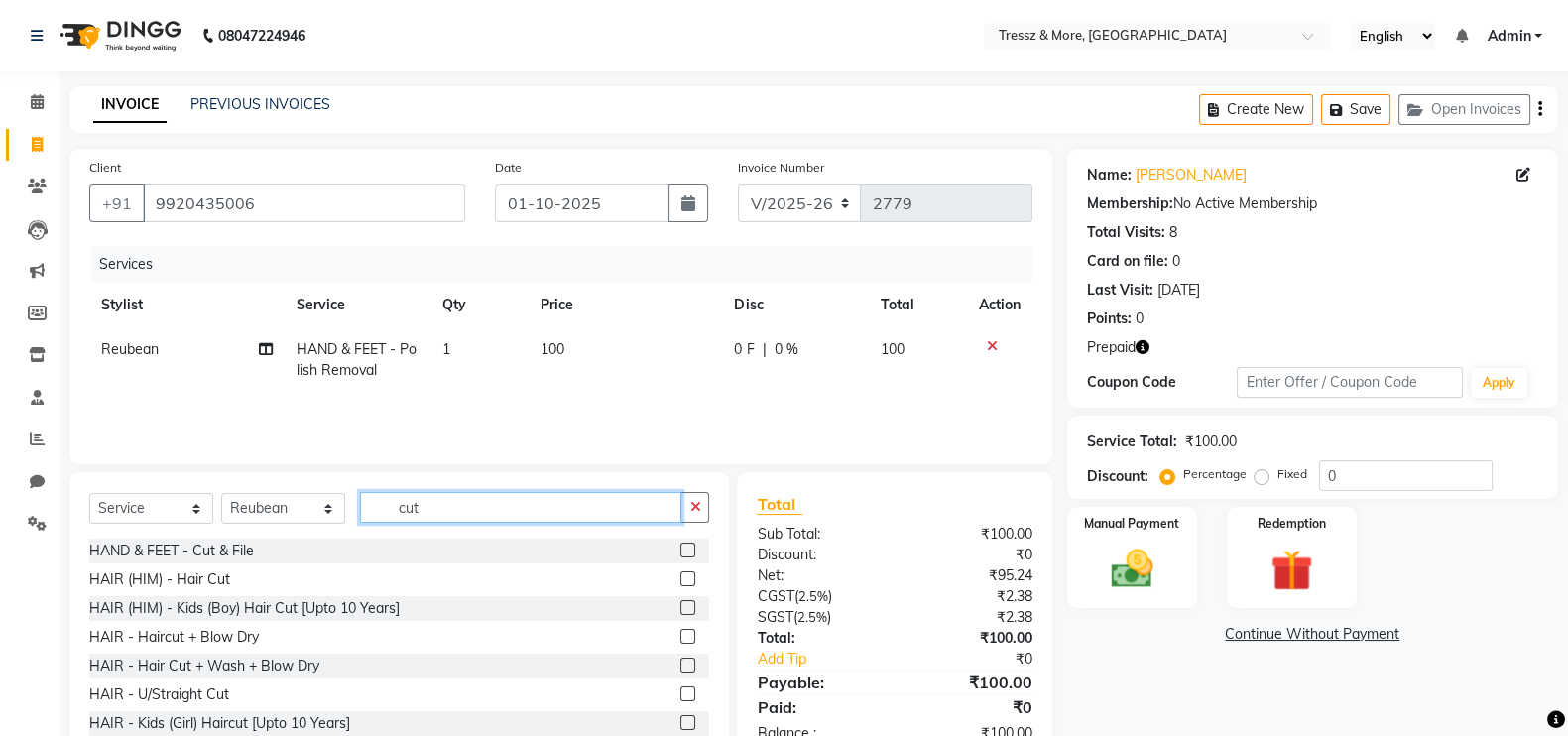
type input "cut"
click at [680, 549] on label at bounding box center [687, 549] width 15 height 15
click at [680, 549] on input "checkbox" at bounding box center [686, 550] width 13 height 13
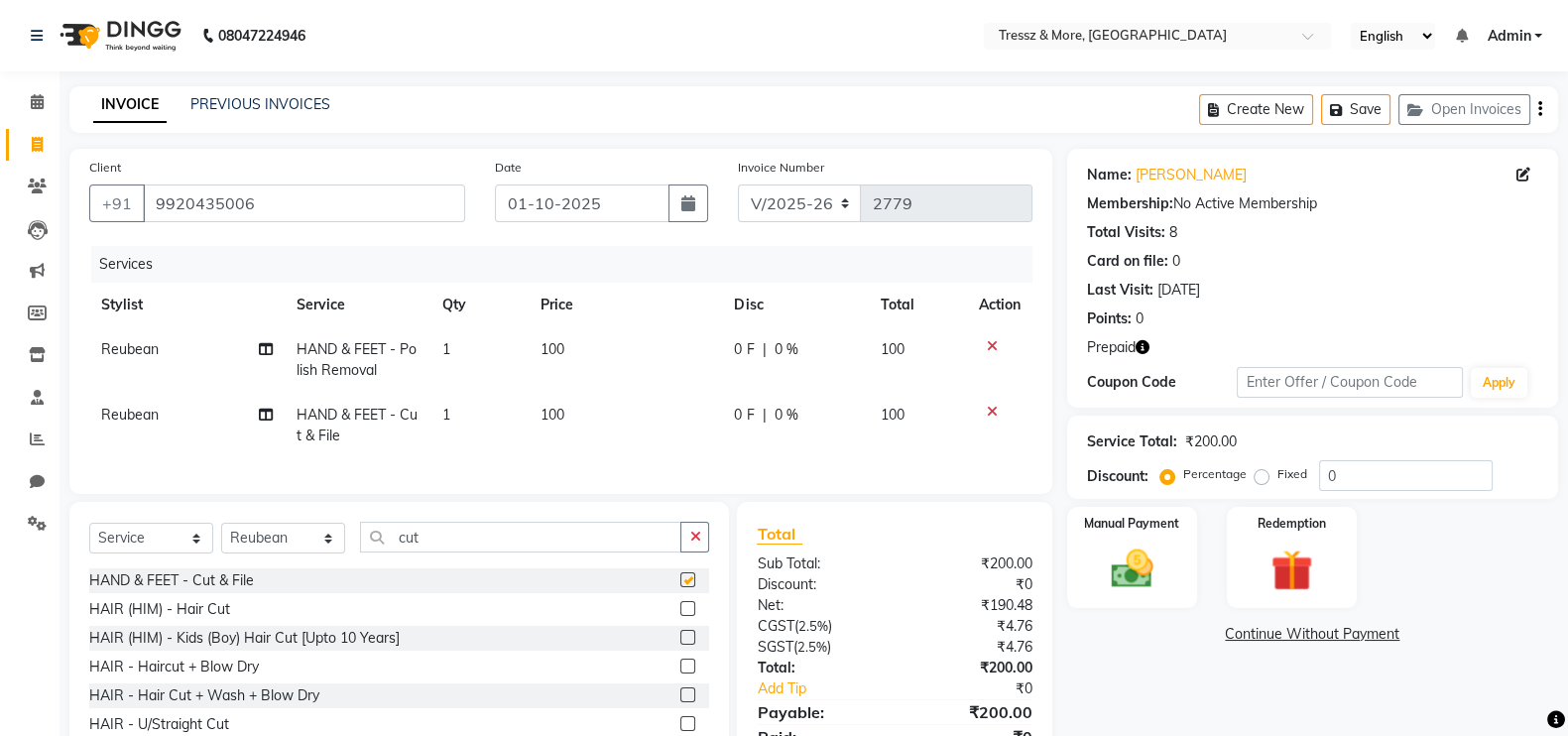
checkbox input "false"
click at [584, 455] on td "100" at bounding box center [625, 425] width 195 height 66
select select "89349"
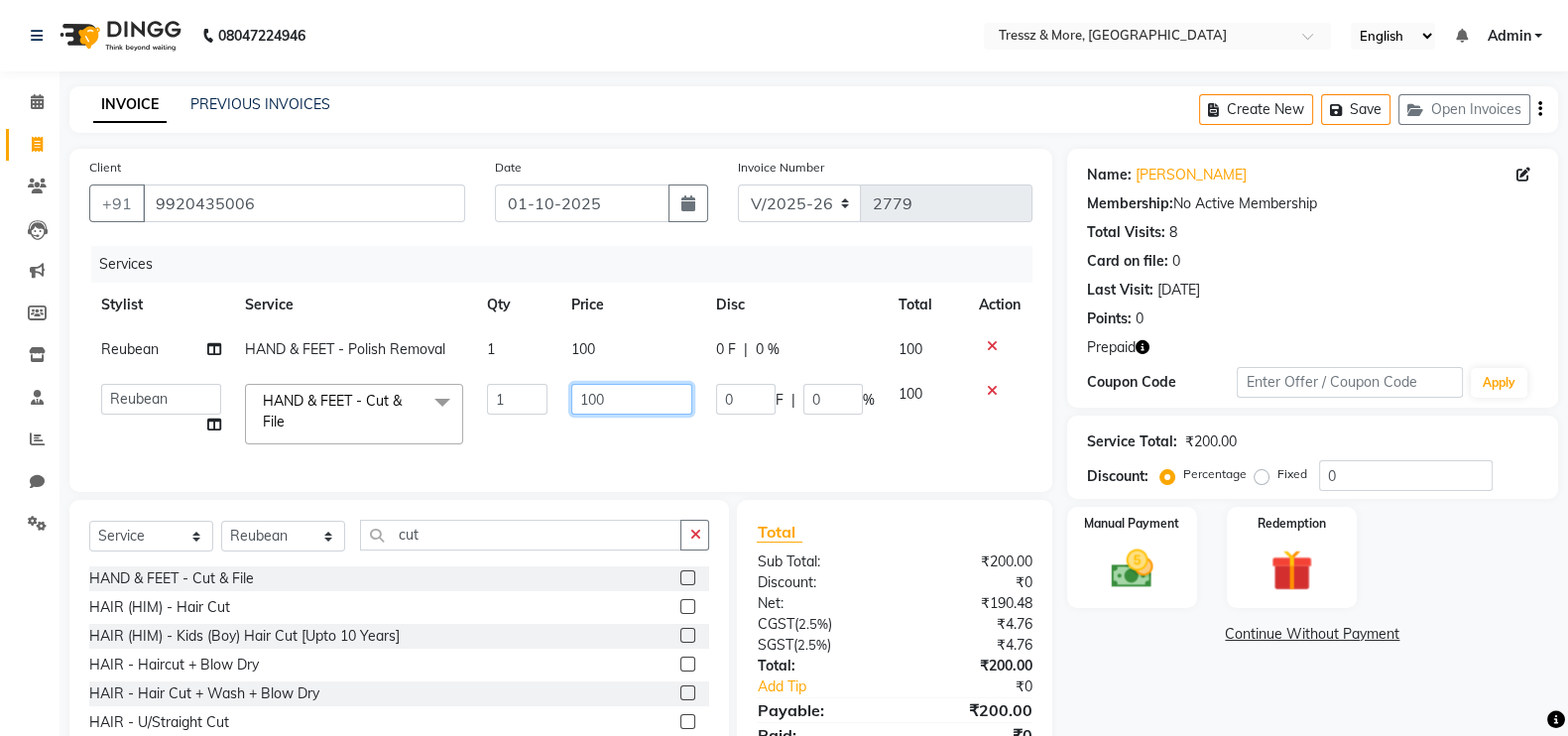
click at [591, 393] on input "100" at bounding box center [631, 398] width 121 height 31
click at [597, 397] on input "100" at bounding box center [631, 398] width 121 height 31
type input "150"
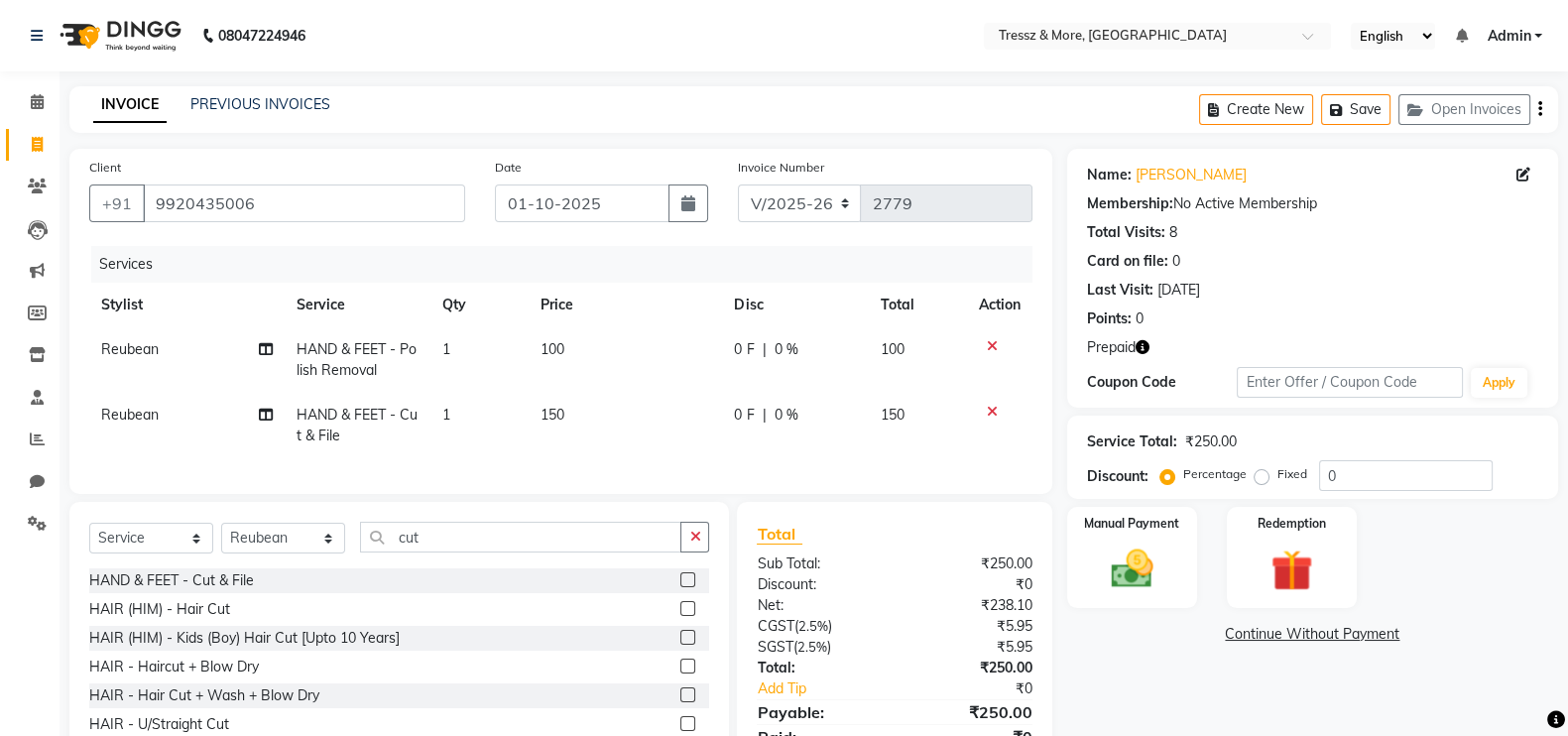
click at [585, 344] on td "100" at bounding box center [625, 361] width 195 height 66
select select "89349"
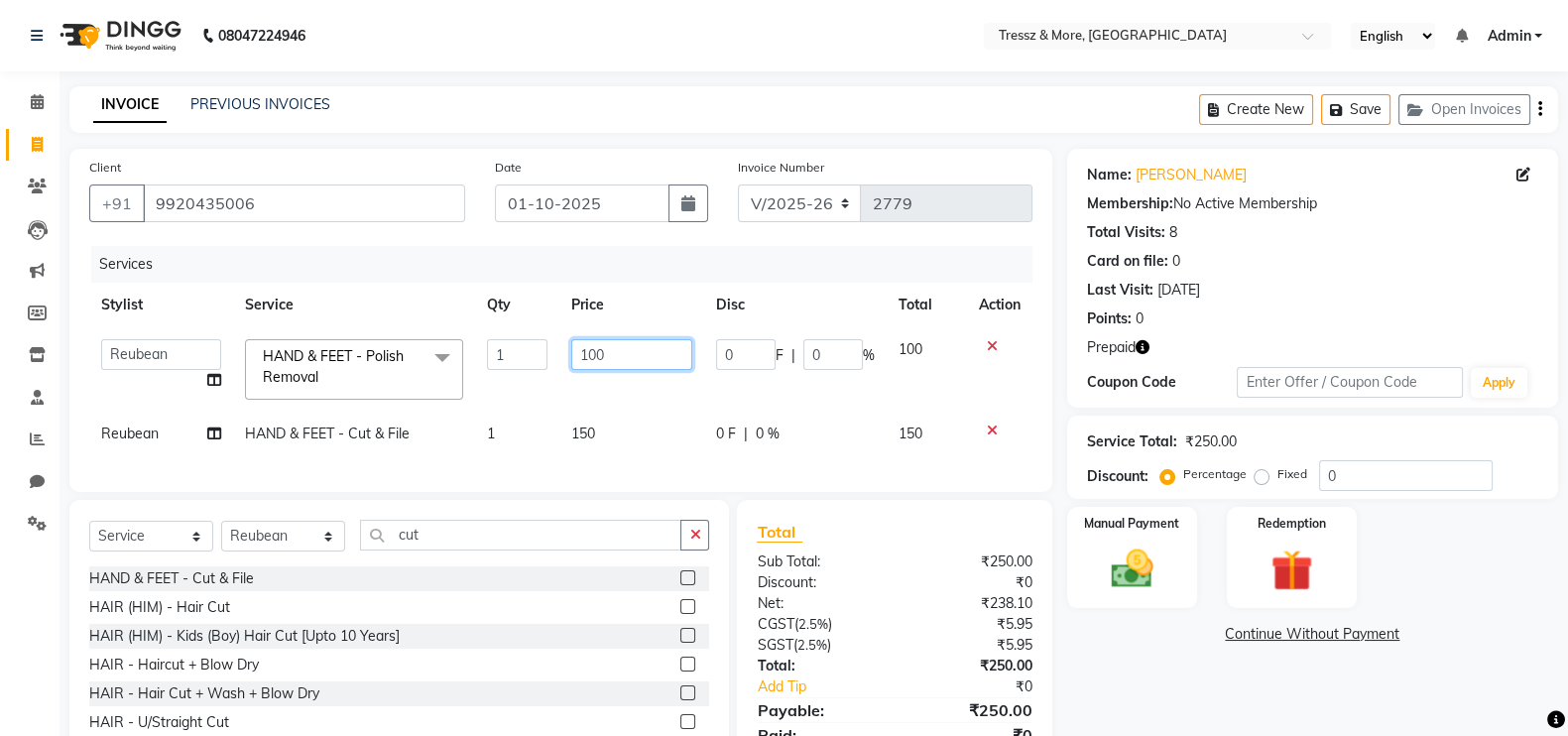
click at [605, 359] on input "100" at bounding box center [631, 355] width 121 height 31
type input "500"
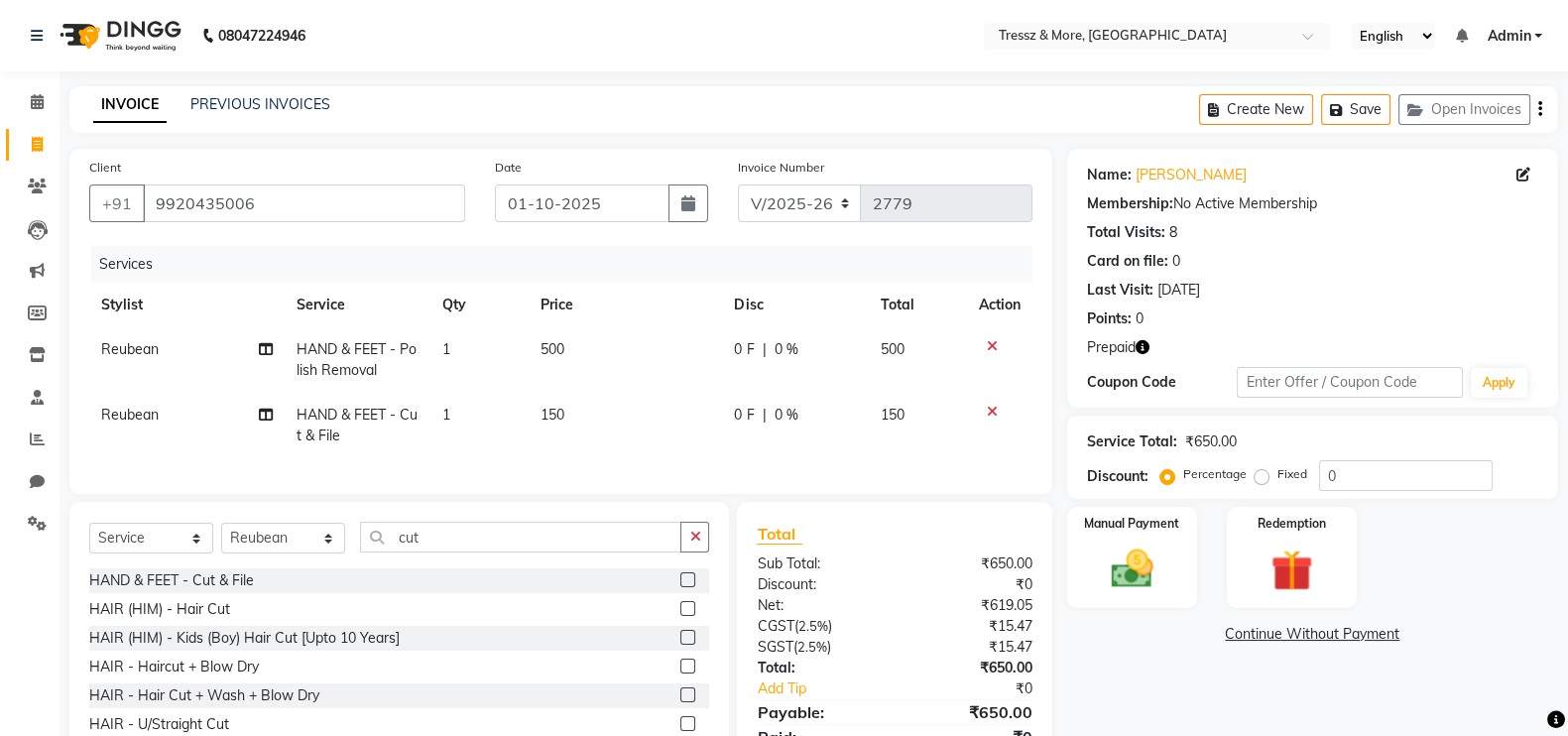
click at [611, 386] on td "500" at bounding box center [625, 361] width 195 height 66
select select "89349"
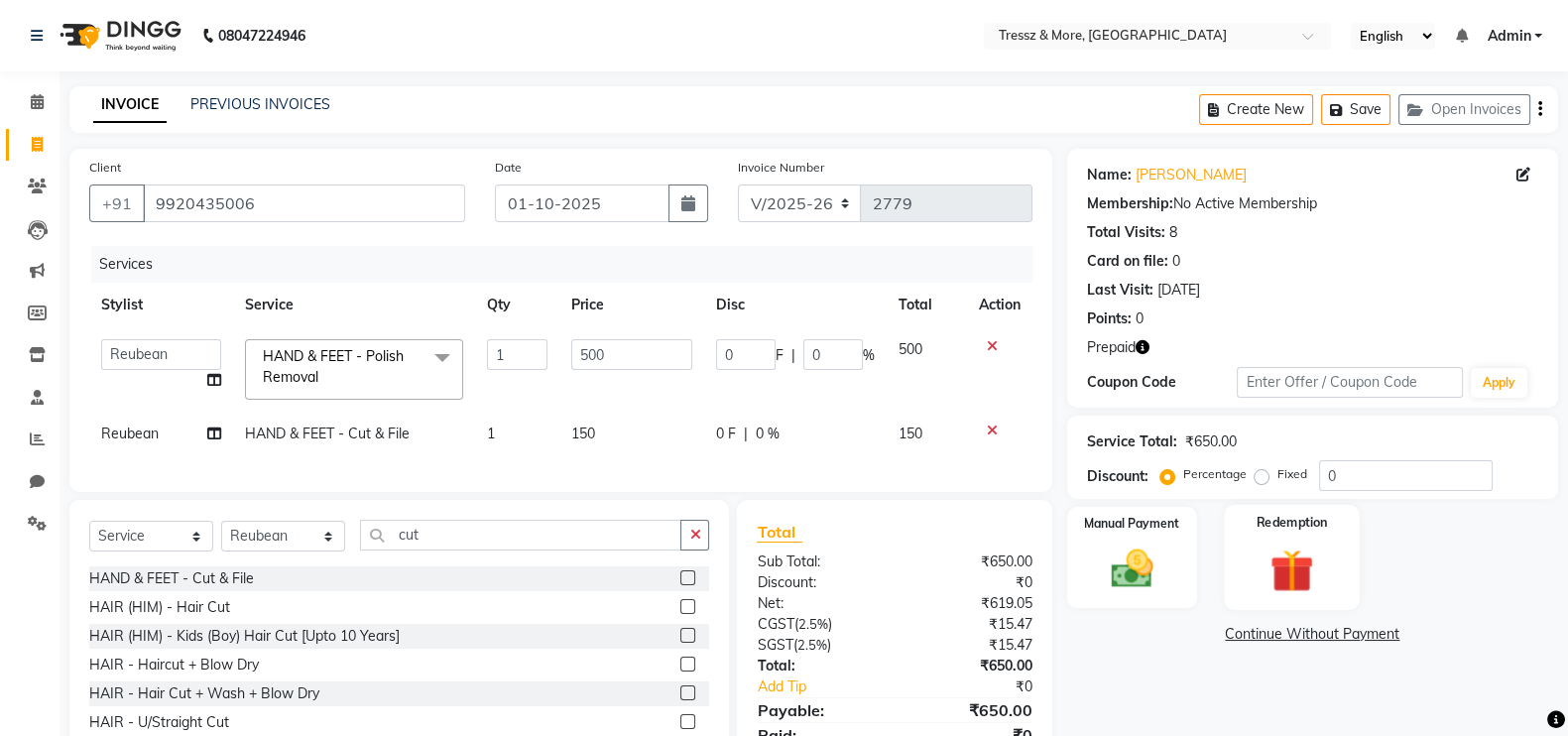
click at [1319, 547] on img at bounding box center [1291, 570] width 70 height 54
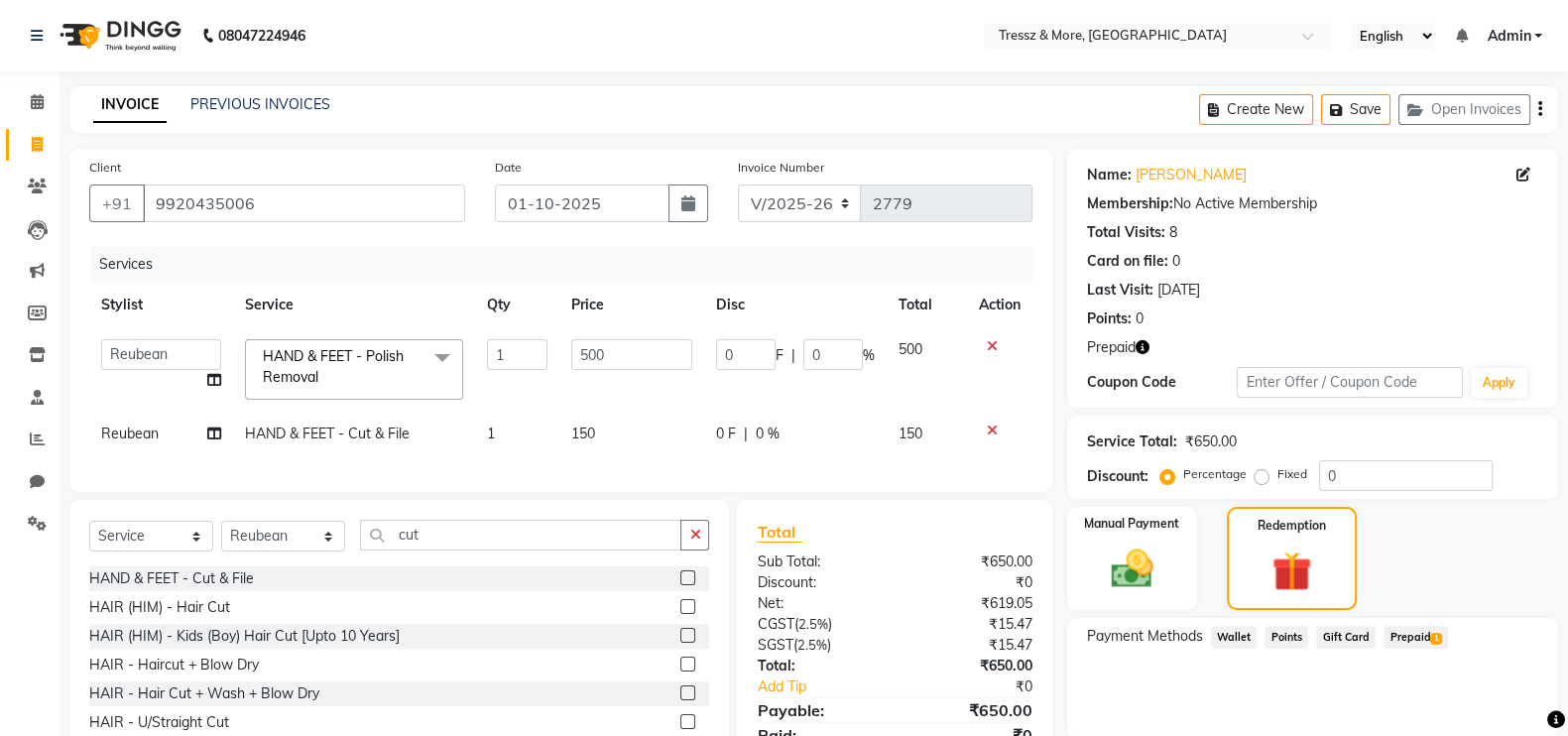
click at [1406, 633] on span "Prepaid 1" at bounding box center [1415, 637] width 65 height 23
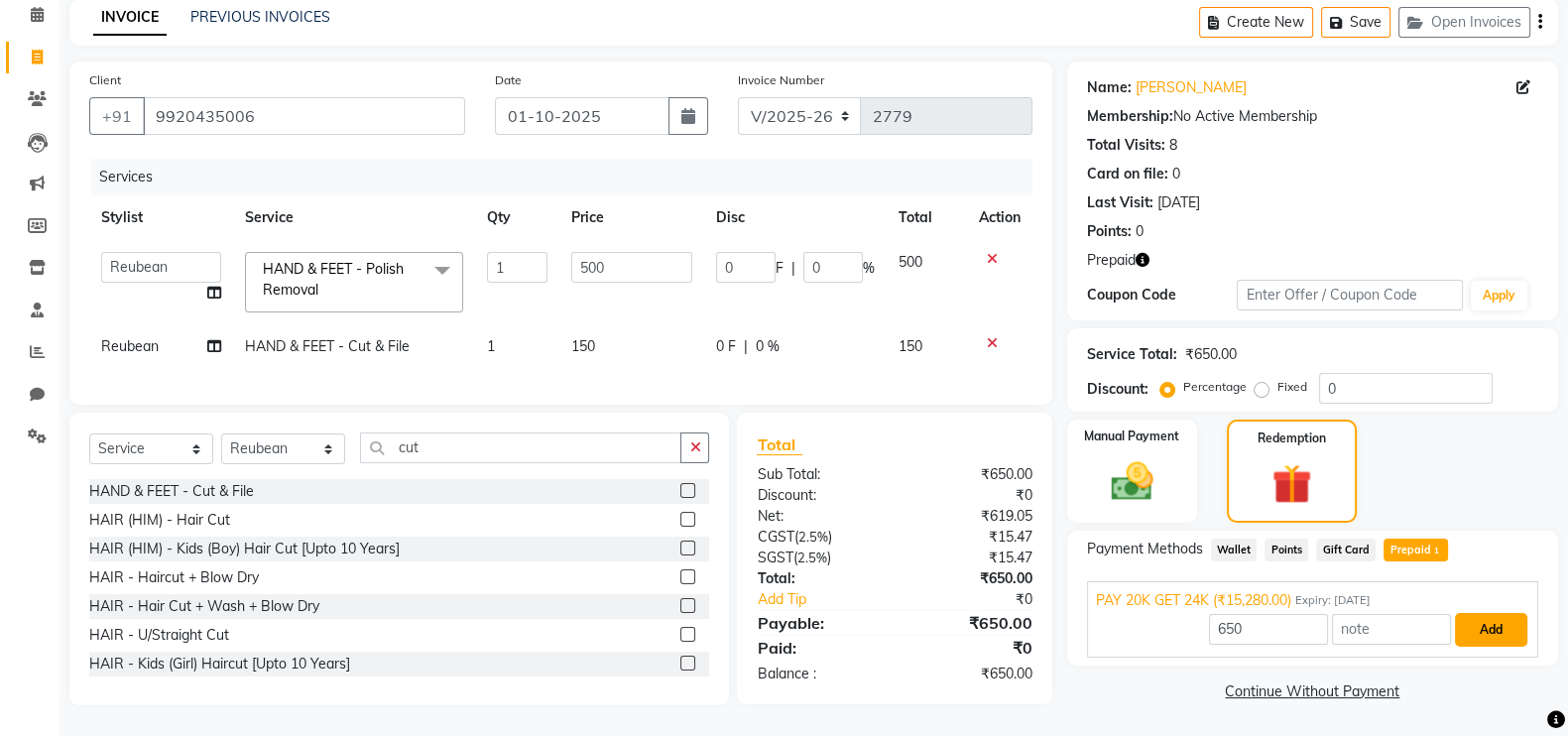
click at [1487, 621] on button "Add" at bounding box center [1491, 630] width 72 height 34
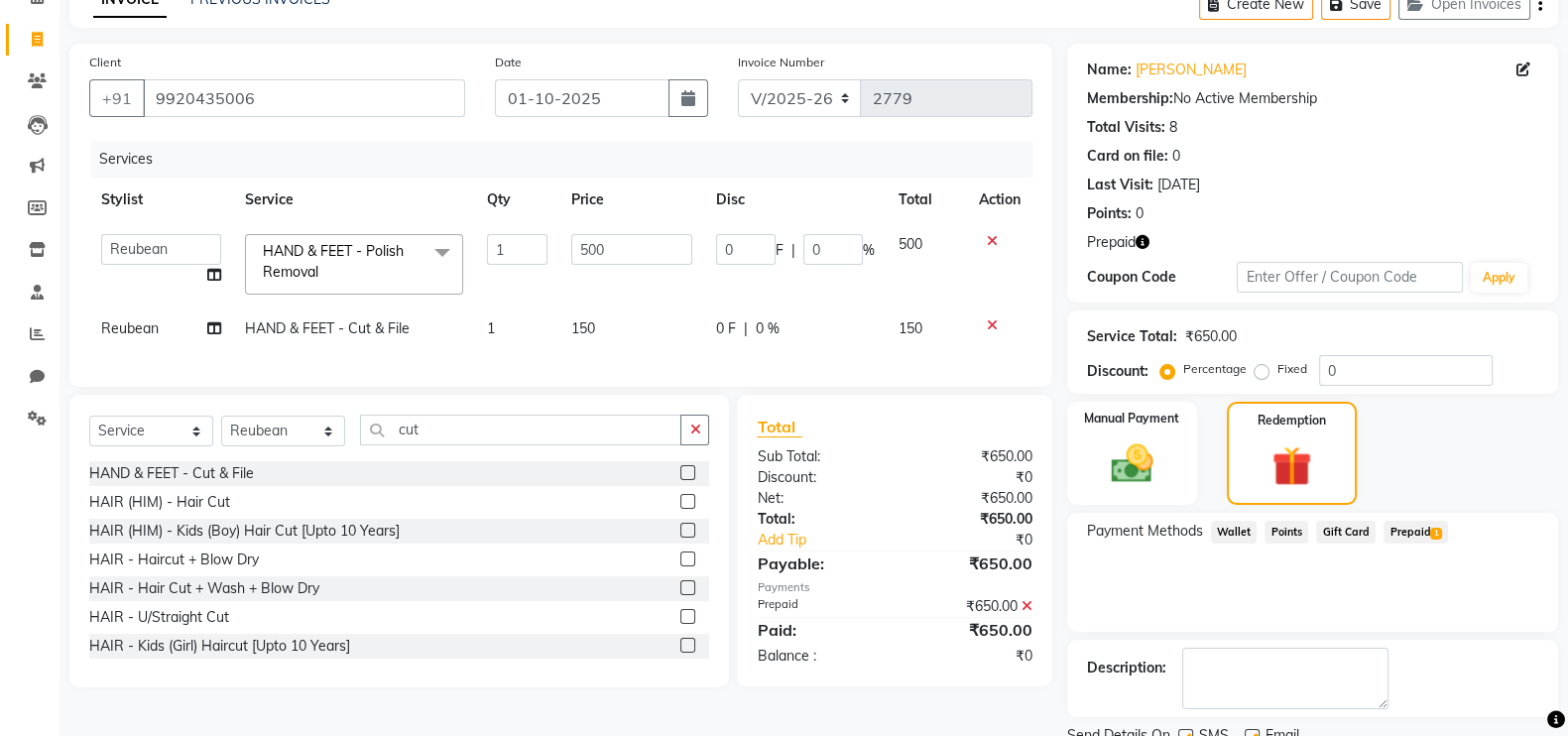
scroll to position [155, 0]
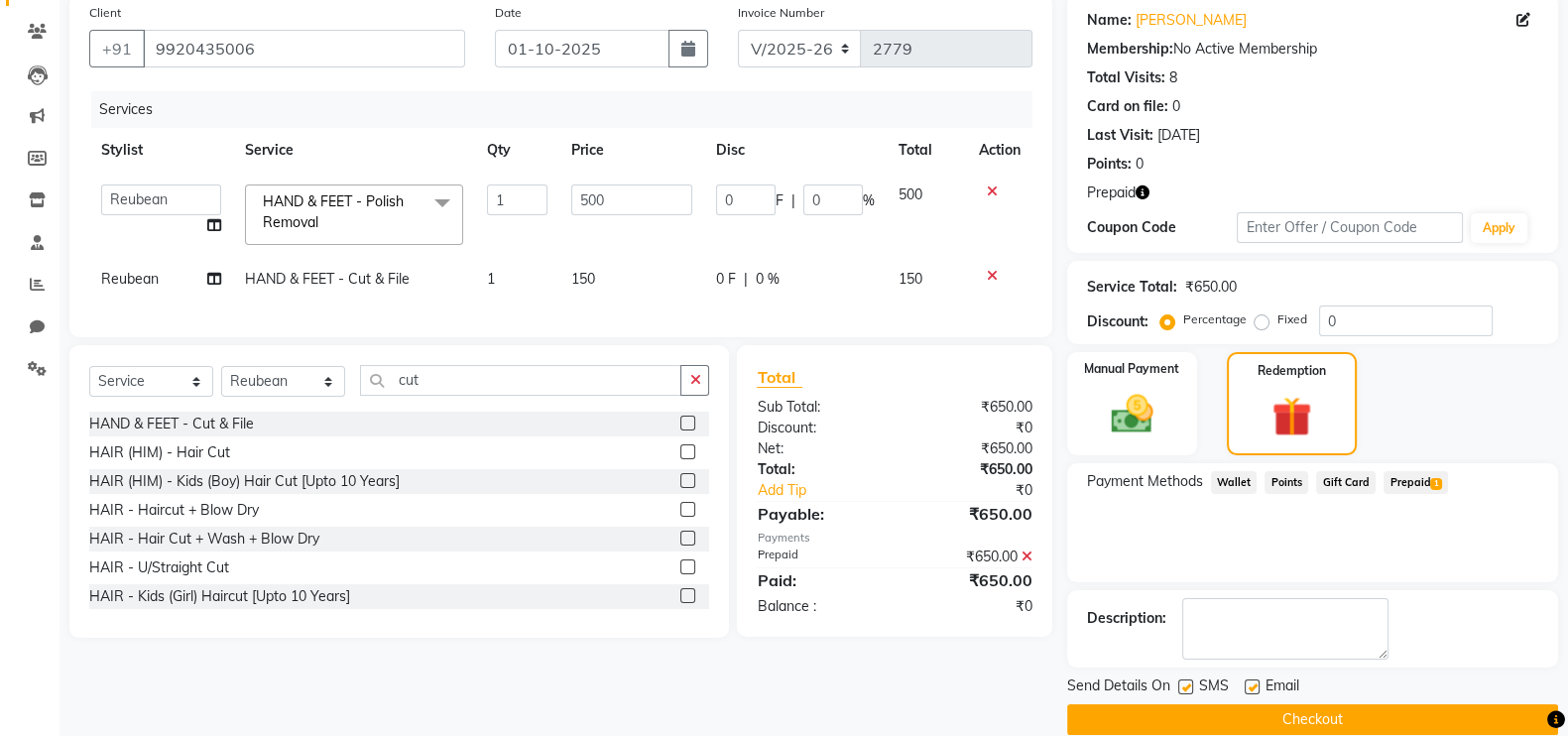
click at [1413, 724] on button "Checkout" at bounding box center [1312, 719] width 491 height 31
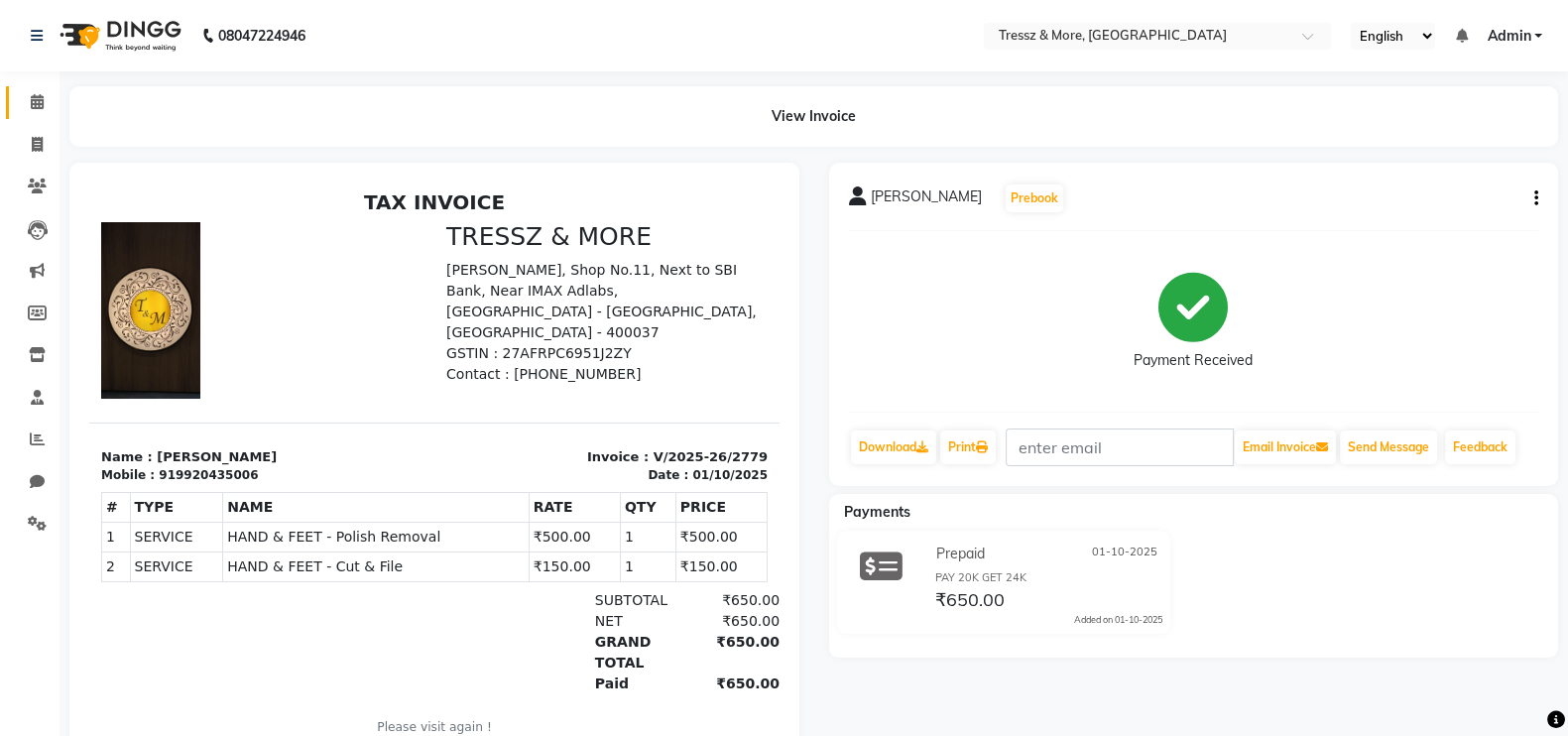
click at [32, 113] on link "Calendar" at bounding box center [30, 102] width 48 height 33
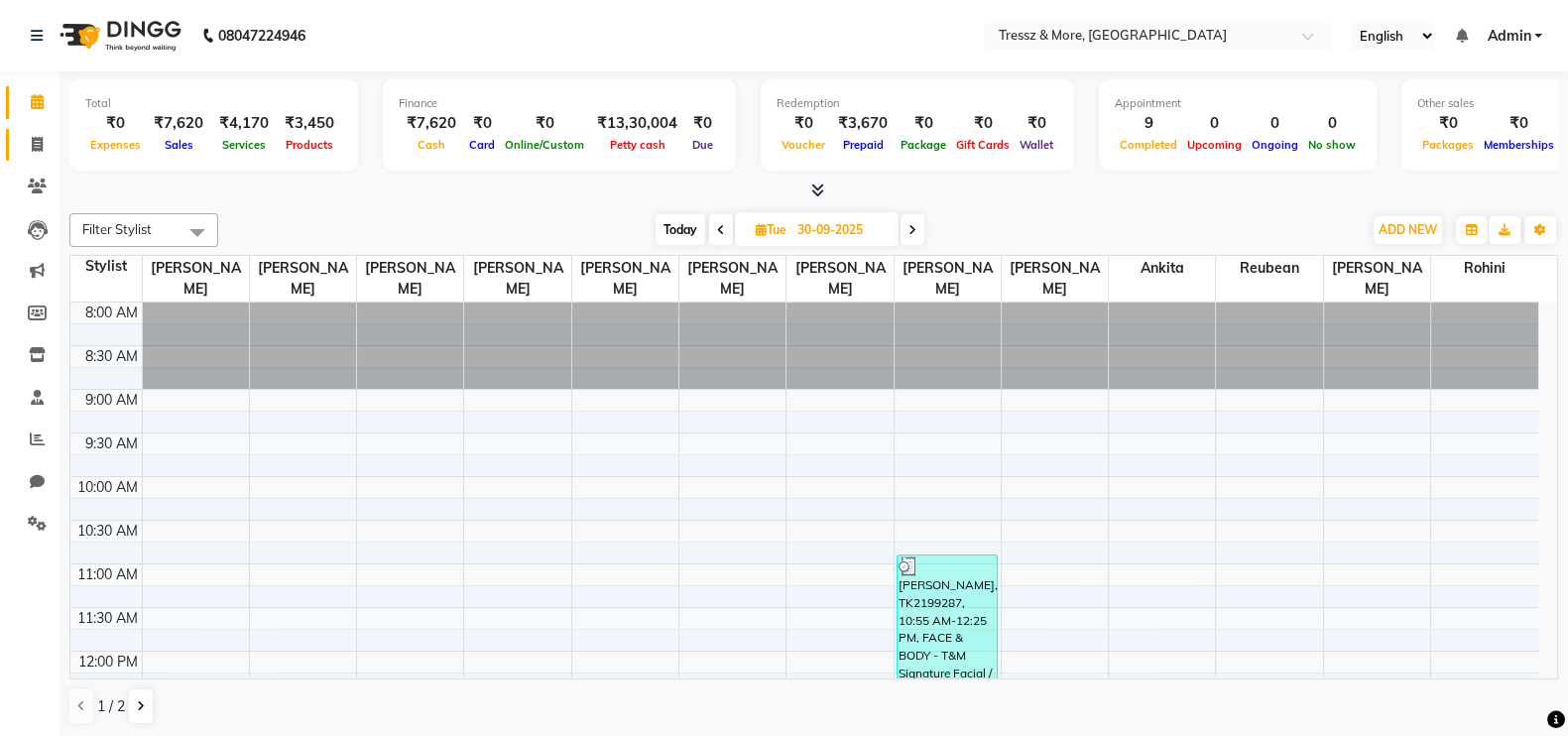
click at [41, 143] on icon at bounding box center [37, 144] width 11 height 15
select select "service"
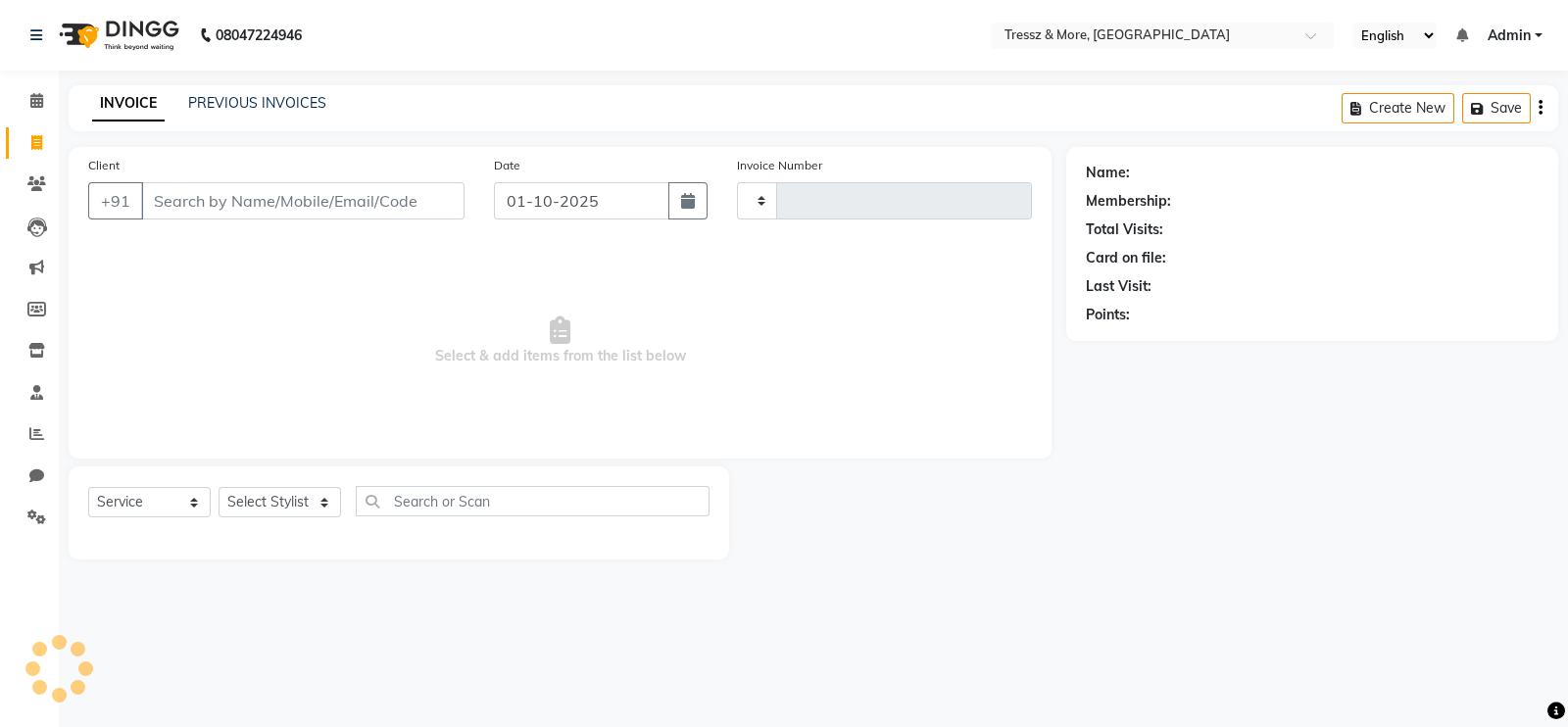
type input "2780"
select select "3037"
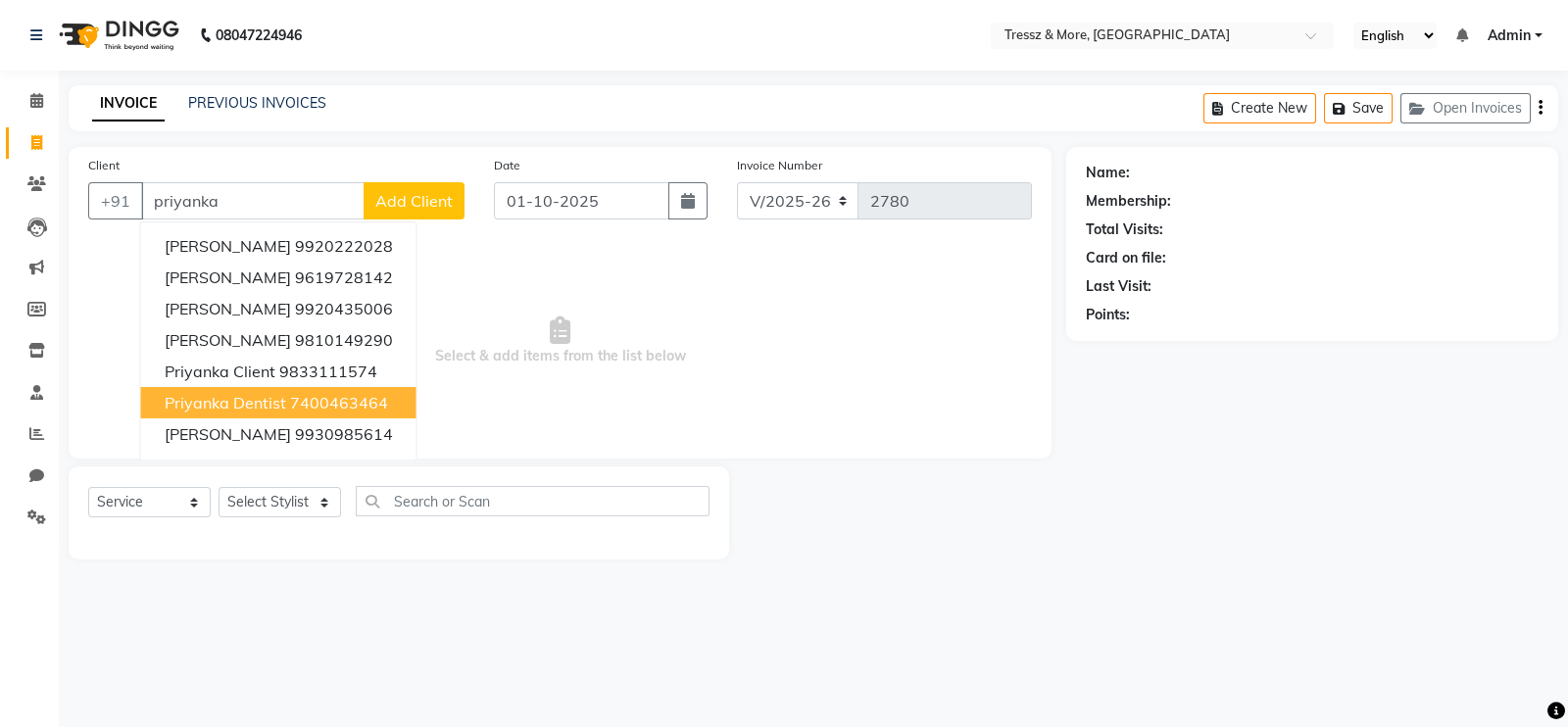
click at [262, 394] on span "Priyanka Dentist" at bounding box center [225, 402] width 121 height 20
type input "7400463464"
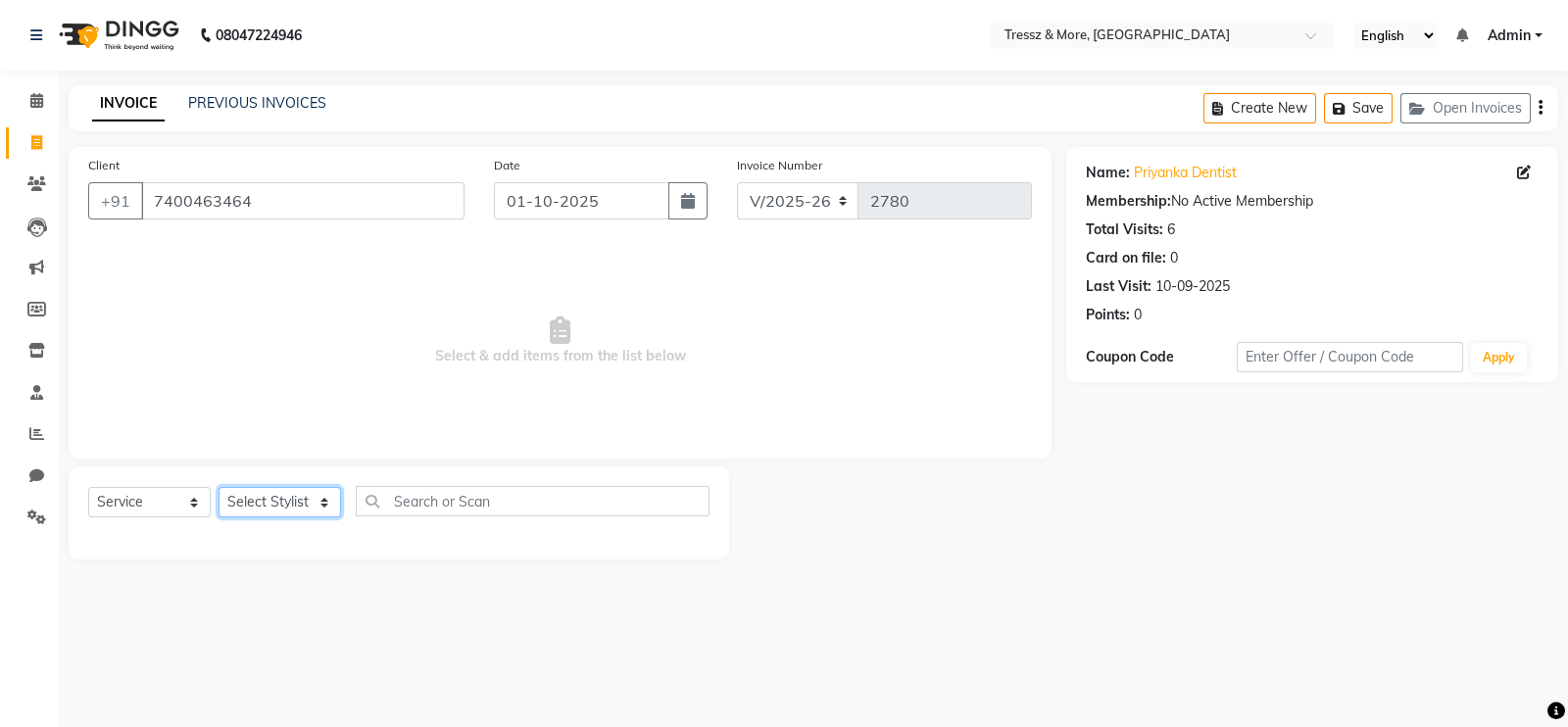
click at [286, 508] on select "Select Stylist [PERSON_NAME] Anas [PERSON_NAME] [PERSON_NAME] [PERSON_NAME] [PE…" at bounding box center [279, 501] width 122 height 31
select select "72133"
click at [218, 487] on select "Select Stylist [PERSON_NAME] Anas [PERSON_NAME] [PERSON_NAME] [PERSON_NAME] [PE…" at bounding box center [279, 501] width 122 height 31
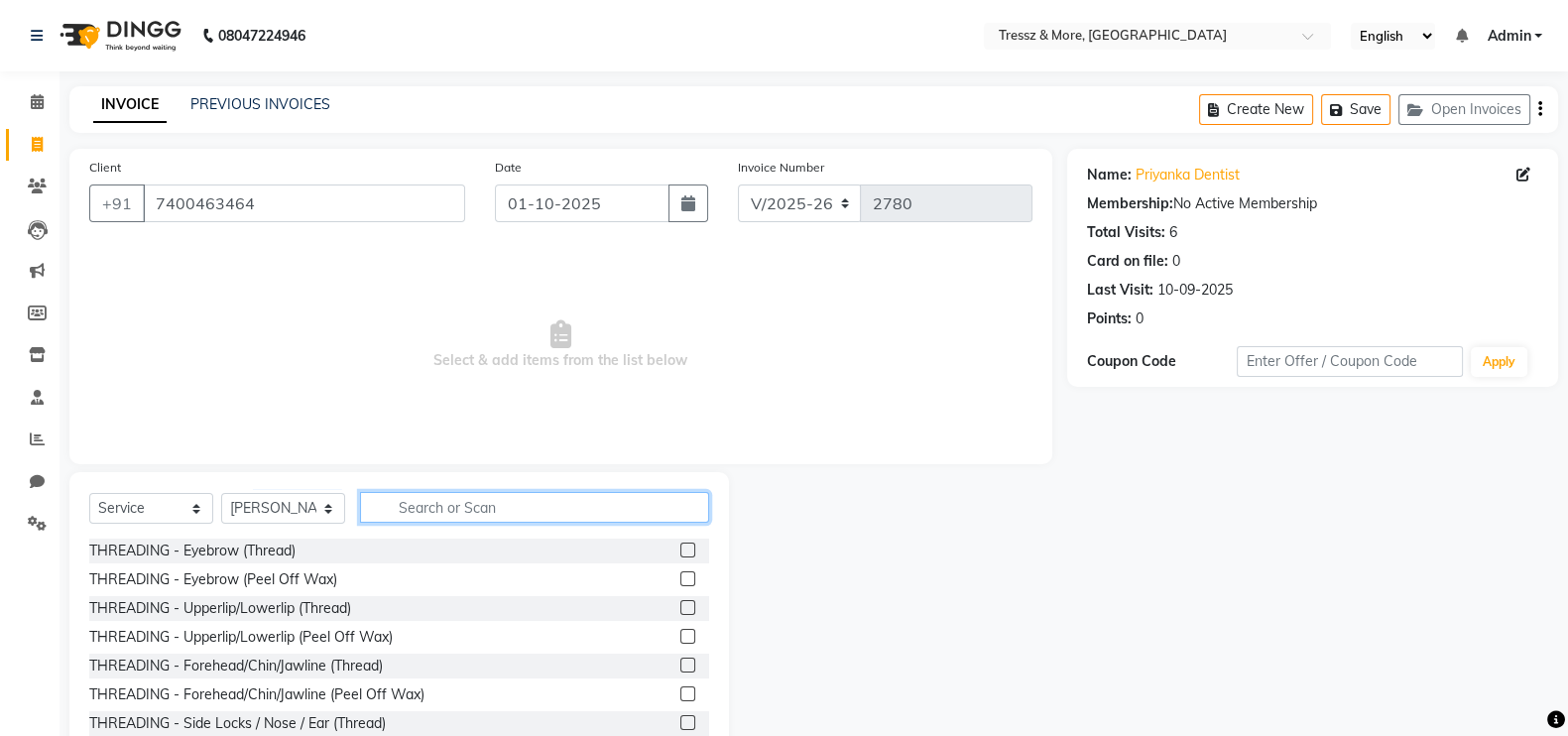
click at [457, 506] on input "text" at bounding box center [534, 507] width 350 height 31
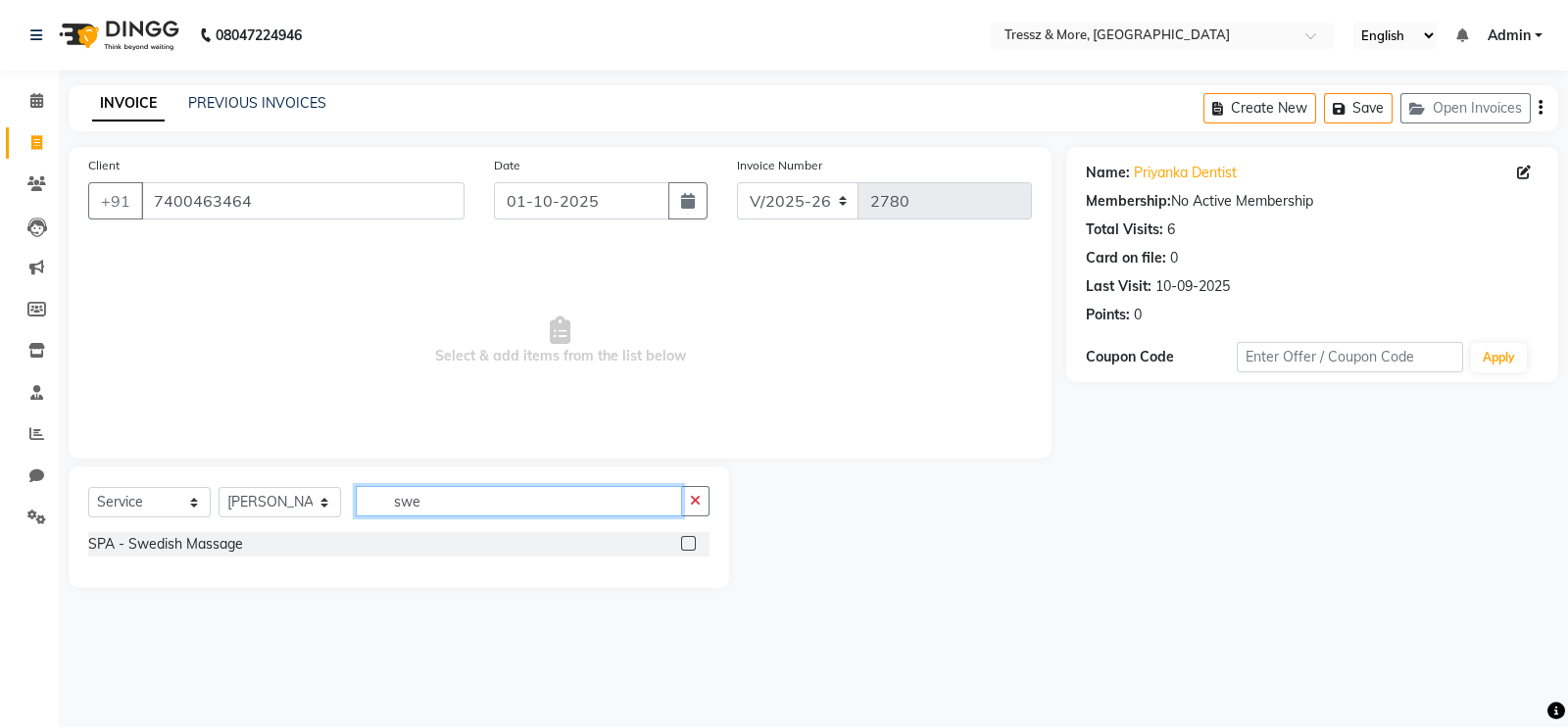
type input "swe"
click at [689, 538] on label at bounding box center [688, 543] width 15 height 15
click at [689, 538] on input "checkbox" at bounding box center [687, 544] width 13 height 13
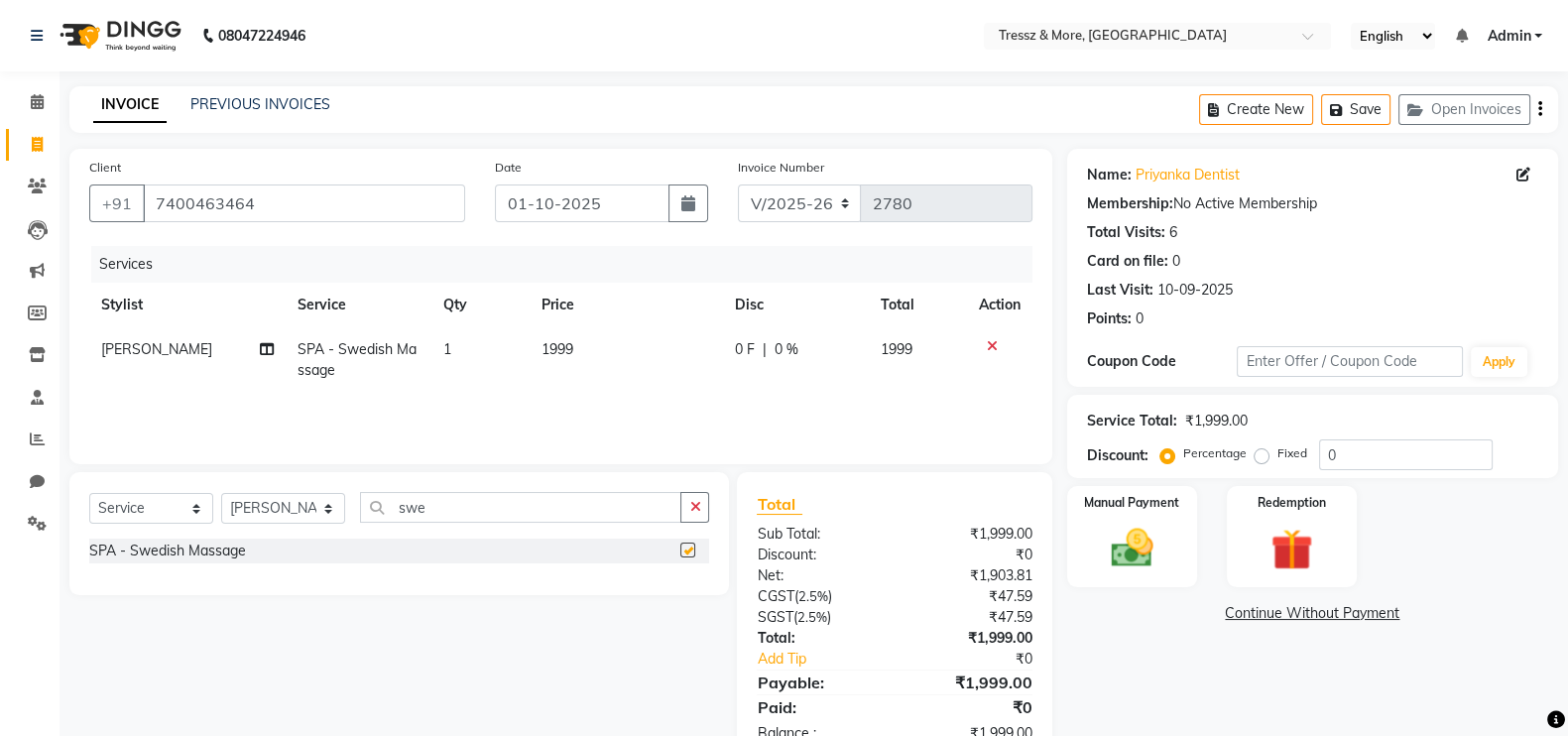
checkbox input "false"
click at [560, 347] on span "1999" at bounding box center [557, 350] width 32 height 18
select select "72133"
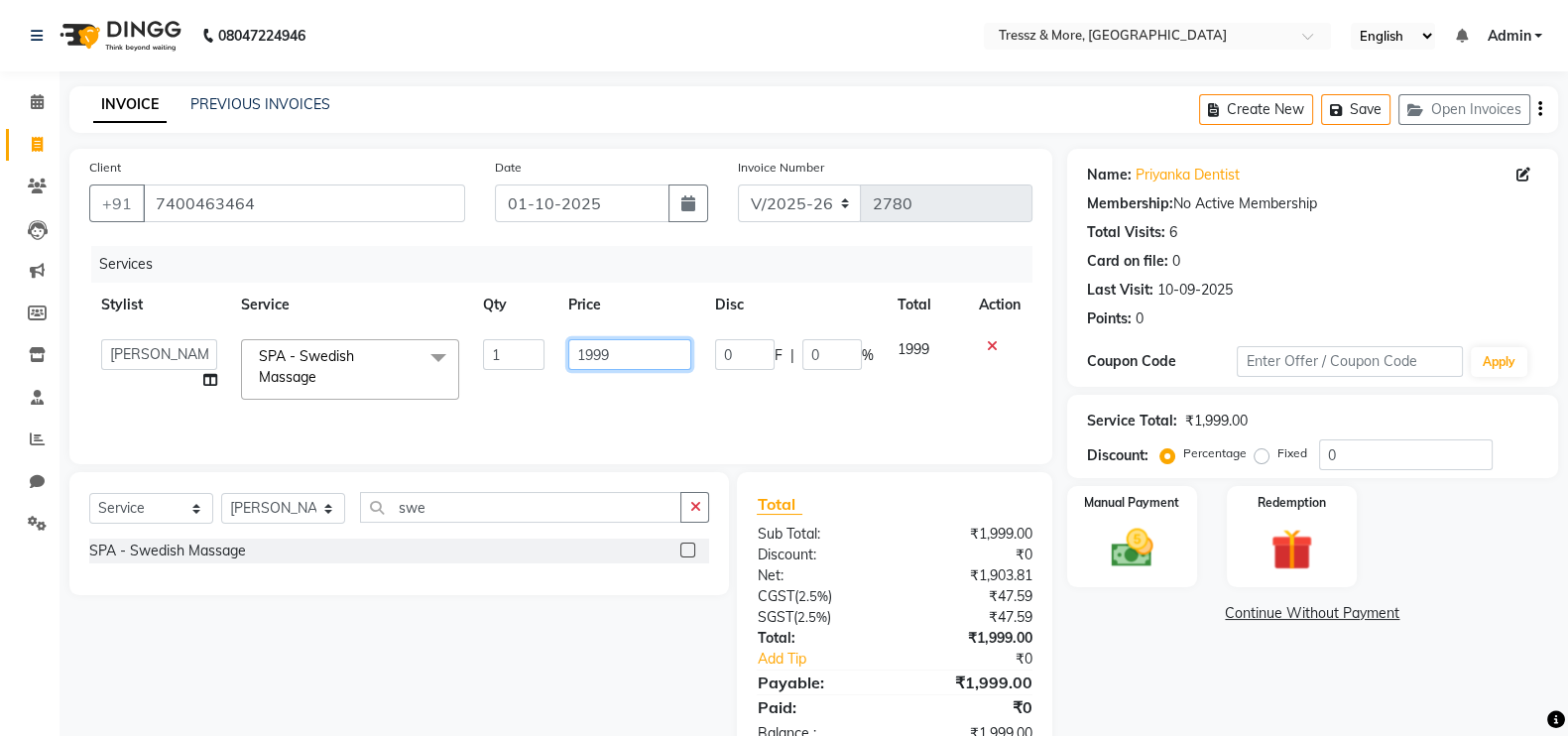
click at [579, 364] on input "1999" at bounding box center [630, 355] width 124 height 31
type input "1500"
click at [591, 399] on div "Services Stylist Service Qty Price Disc Total Action [PERSON_NAME] Anas [PERSON…" at bounding box center [560, 345] width 943 height 199
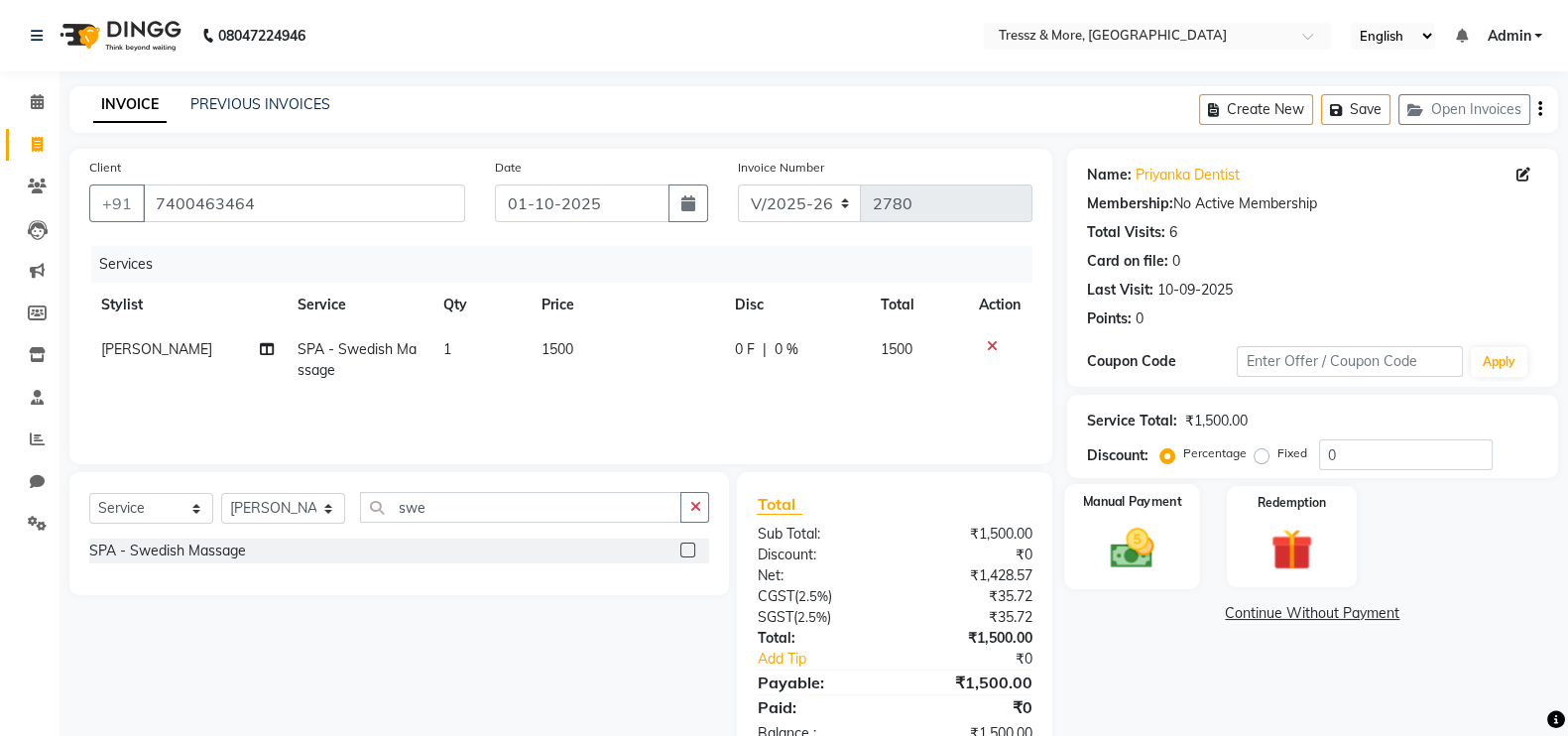
click at [1172, 556] on div "Manual Payment" at bounding box center [1132, 536] width 136 height 105
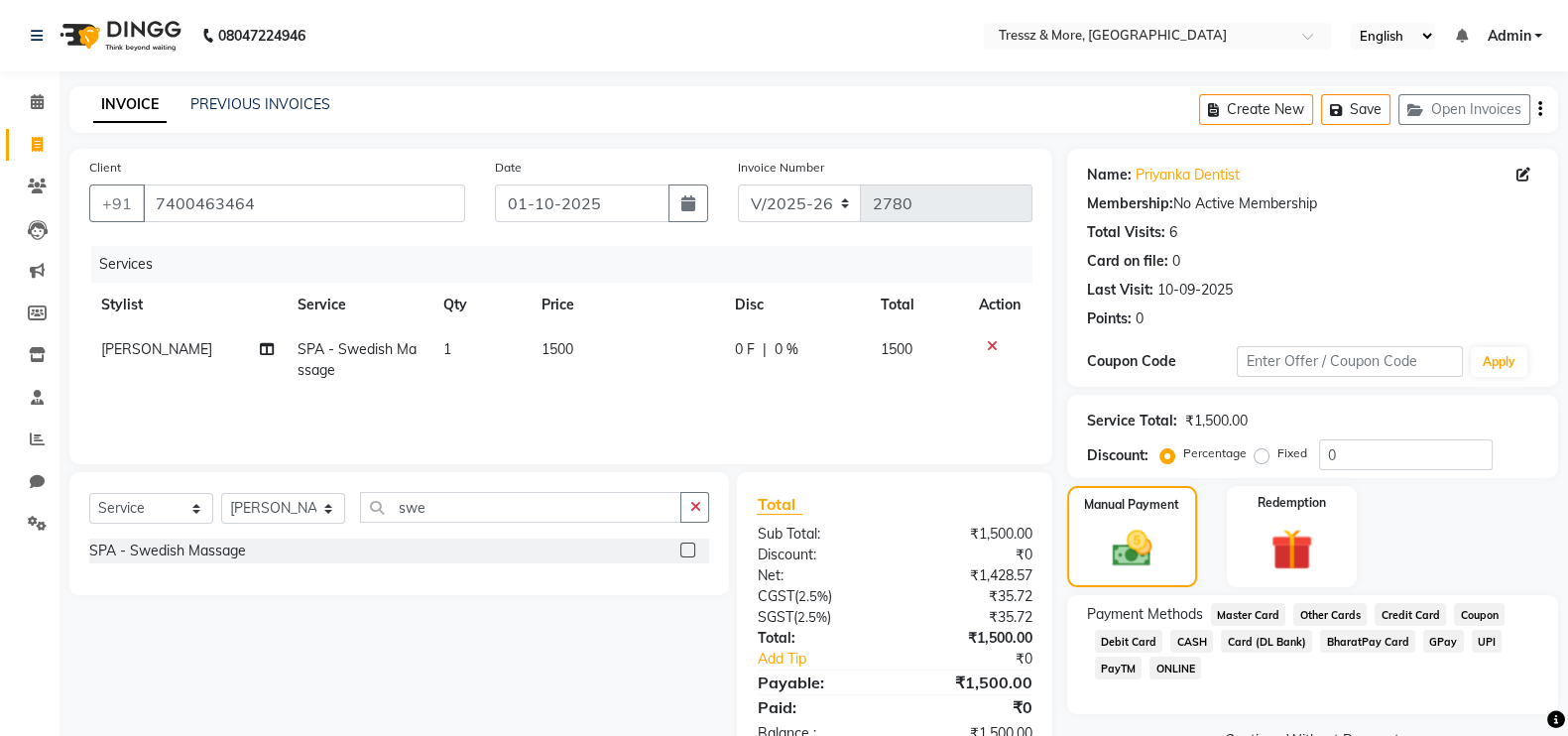
click at [1188, 643] on span "CASH" at bounding box center [1191, 641] width 43 height 23
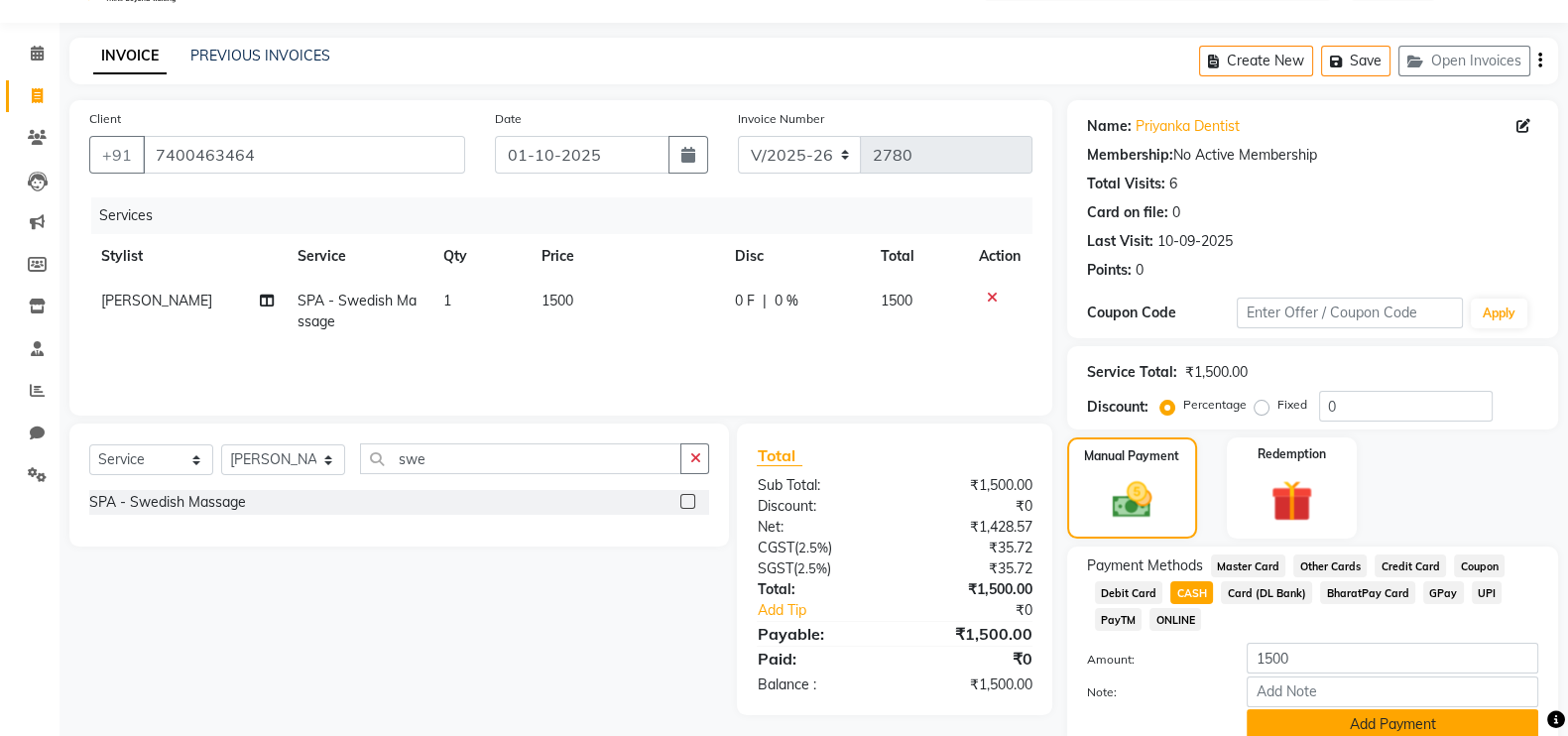
click at [1413, 726] on button "Add Payment" at bounding box center [1392, 724] width 292 height 31
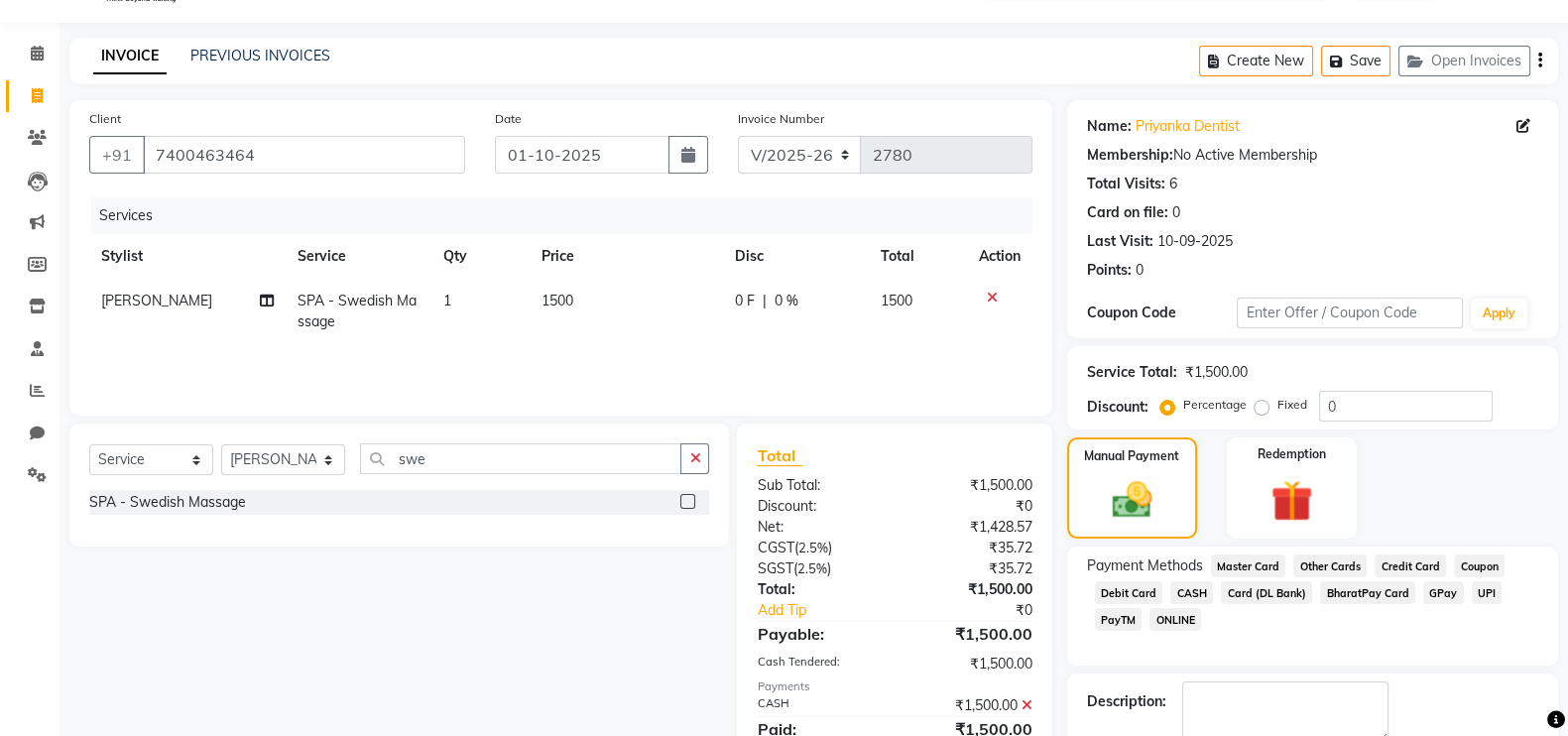
scroll to position [160, 0]
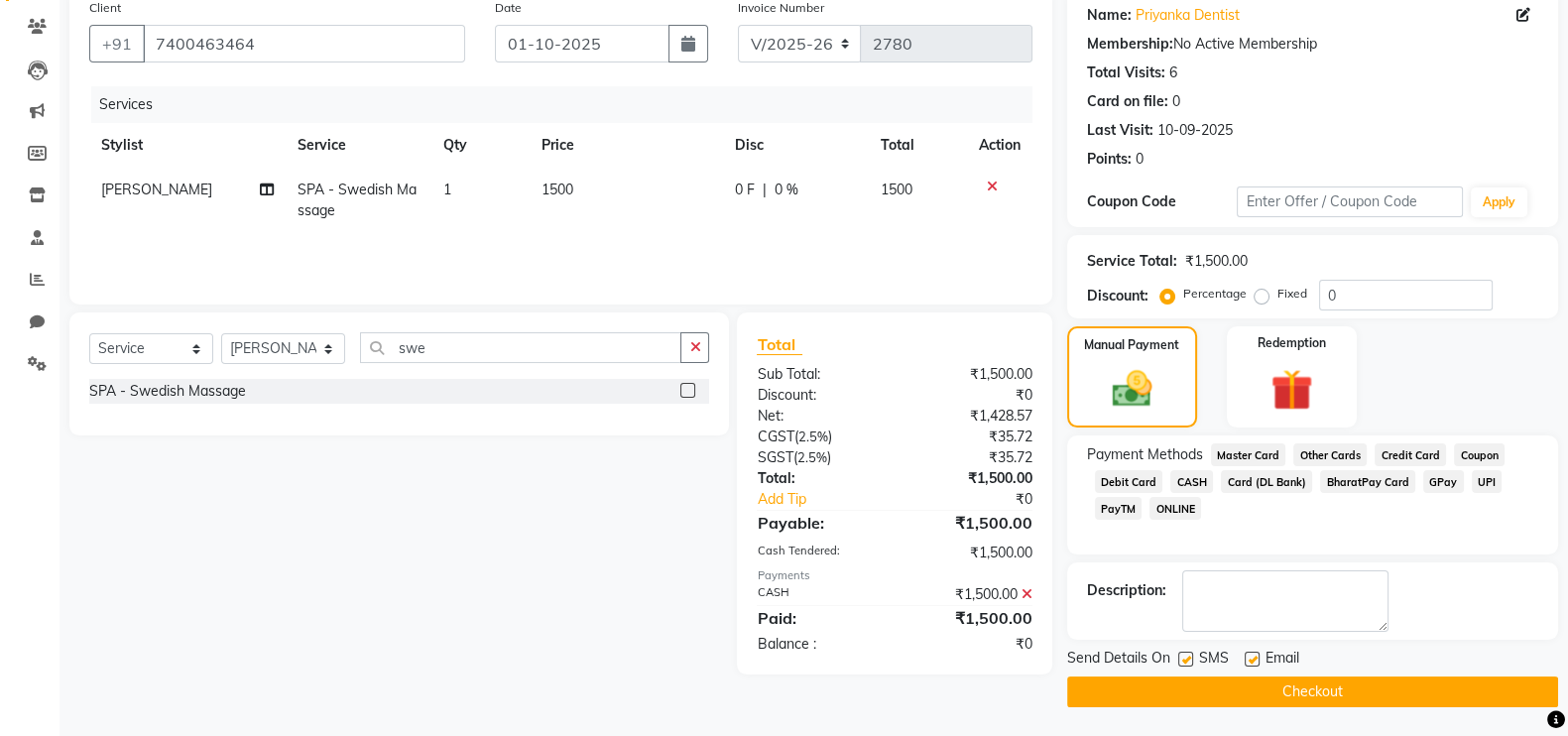
click at [1418, 686] on button "Checkout" at bounding box center [1312, 691] width 491 height 31
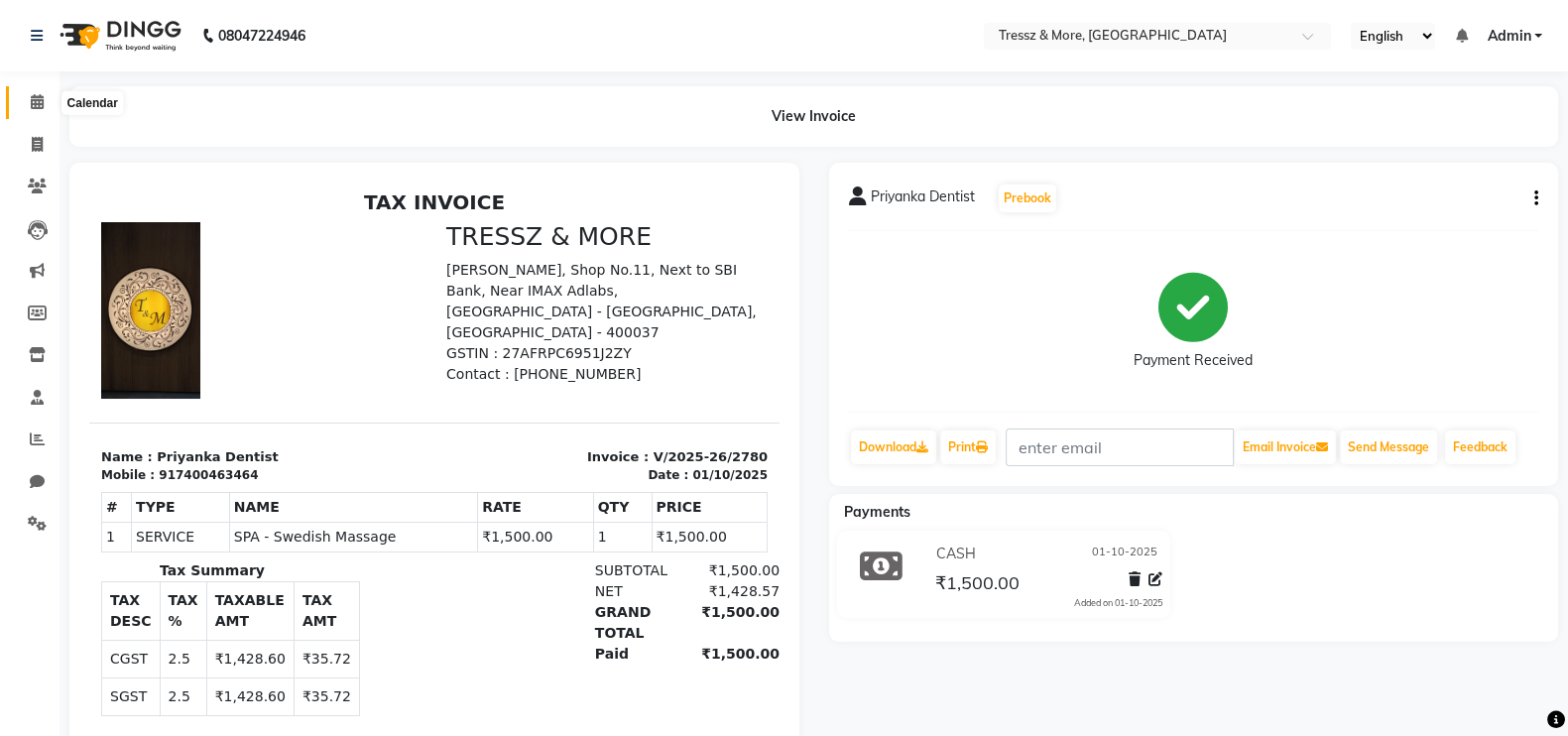
click at [40, 96] on icon at bounding box center [37, 101] width 13 height 15
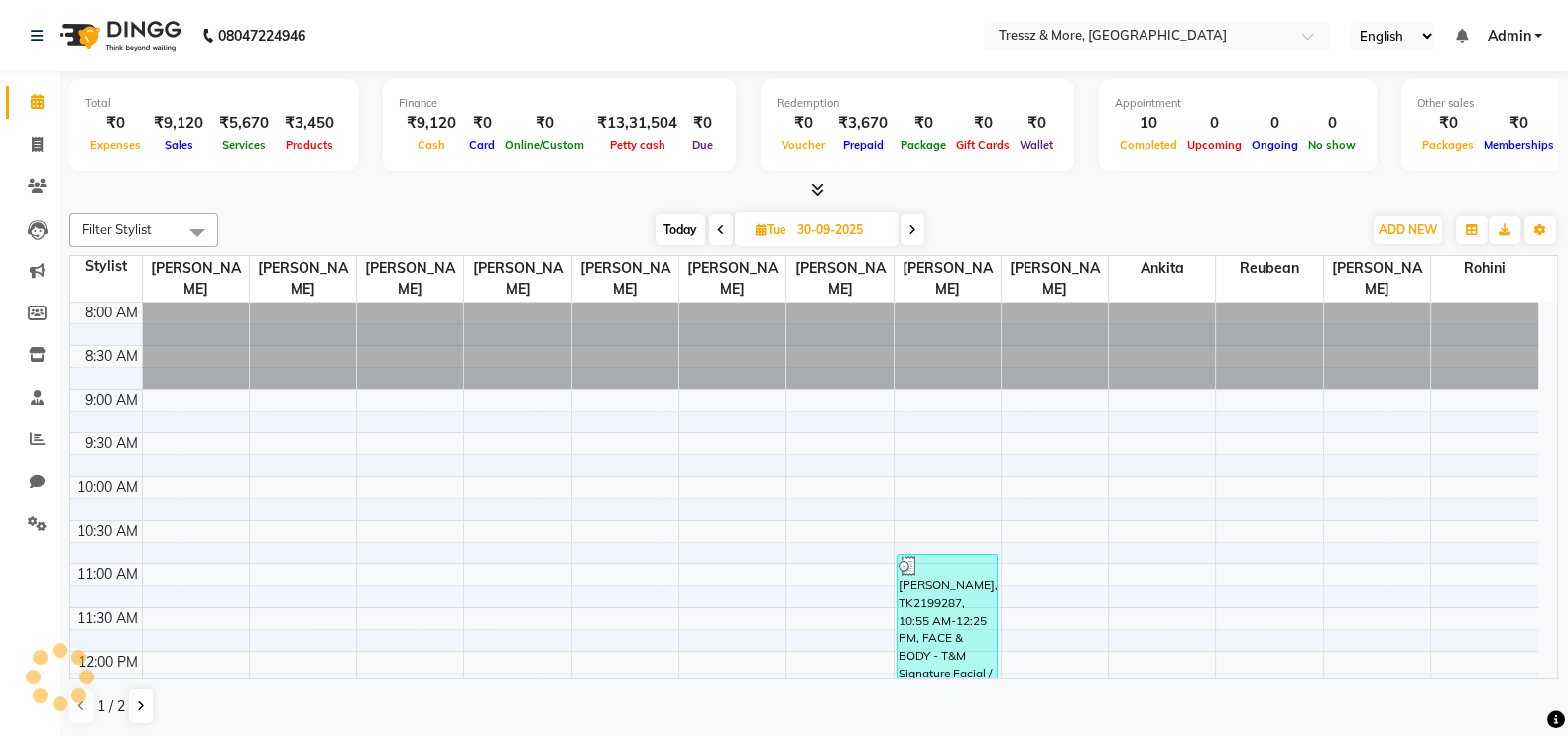
scroll to position [606, 0]
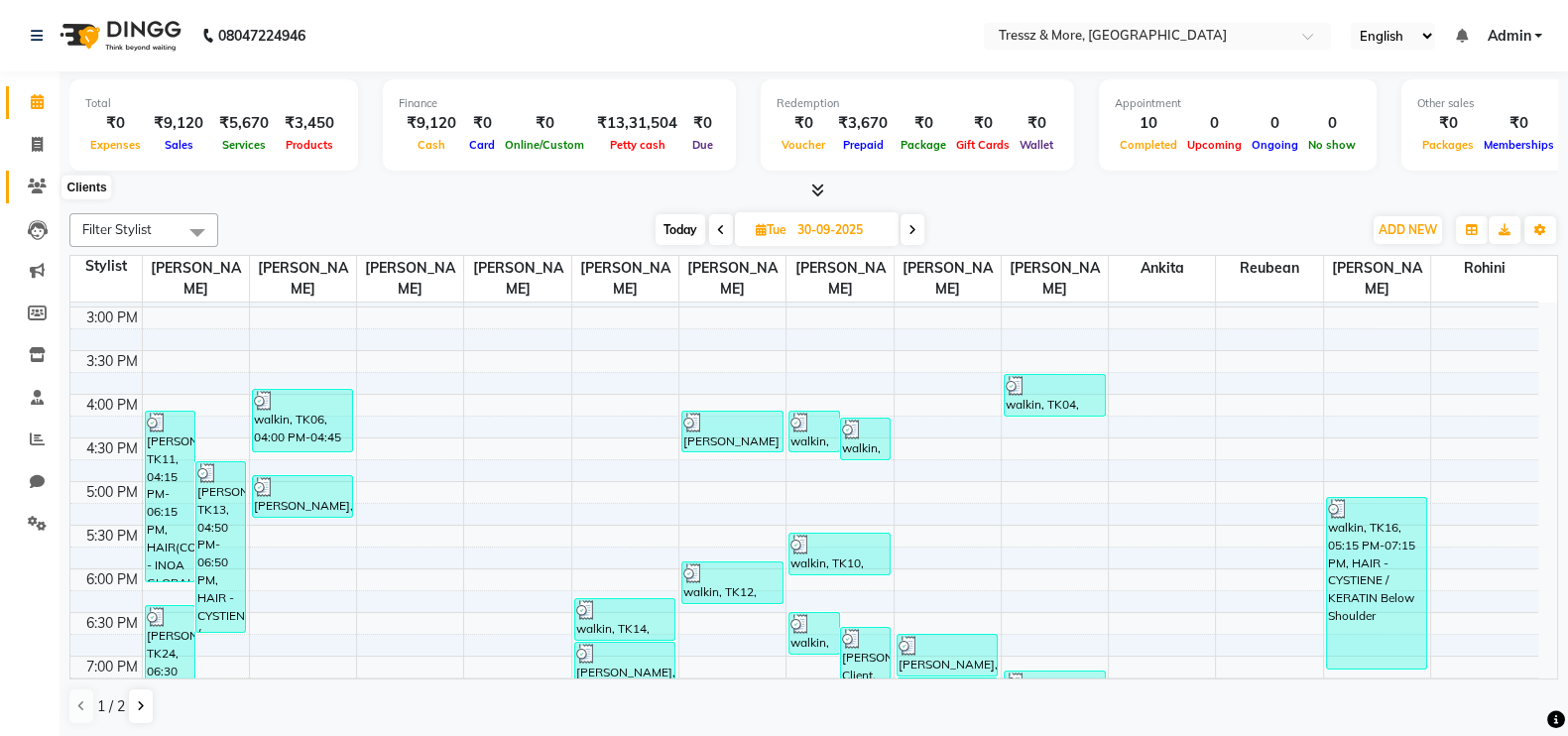
click at [42, 190] on icon at bounding box center [37, 186] width 19 height 15
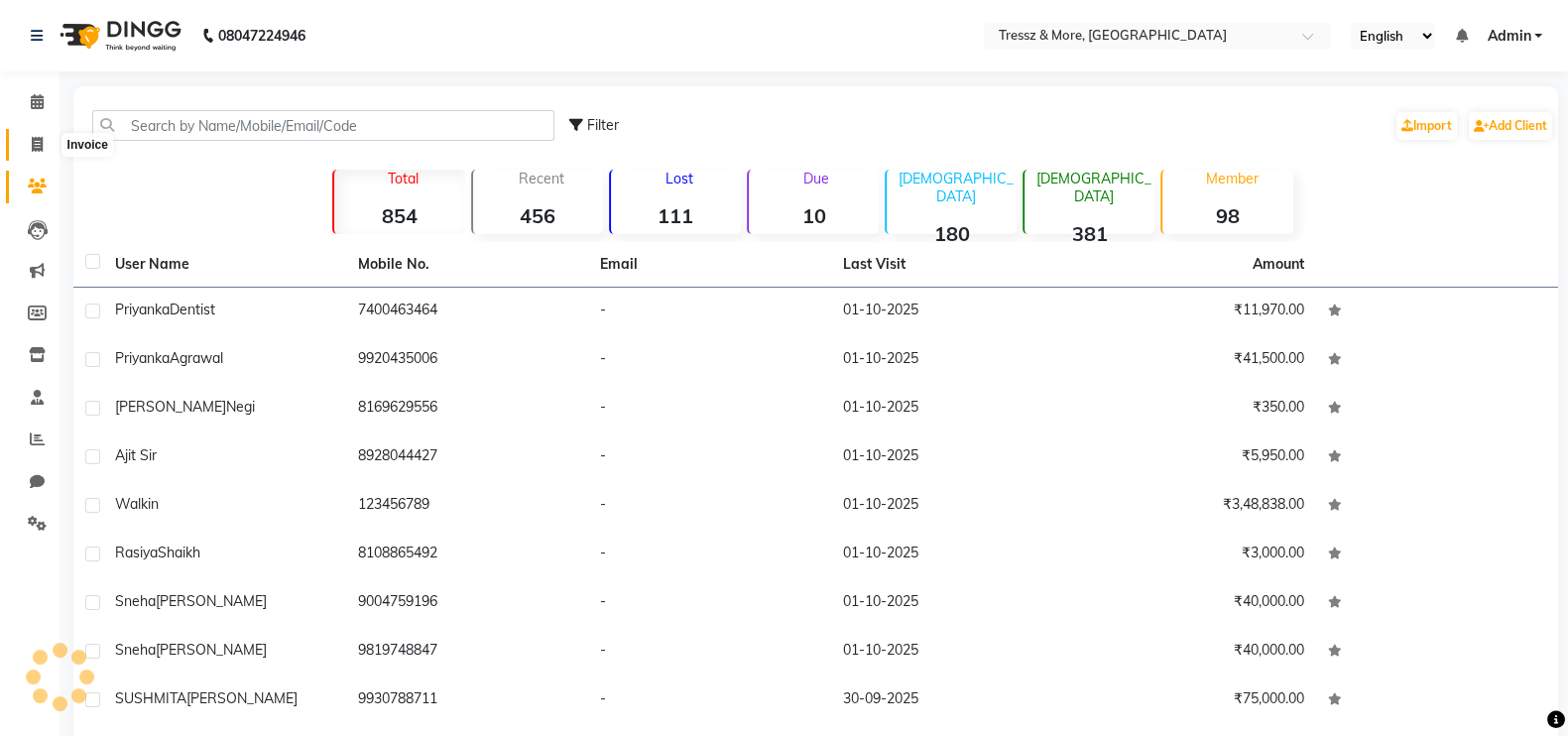
click at [42, 154] on span at bounding box center [37, 145] width 35 height 23
select select "service"
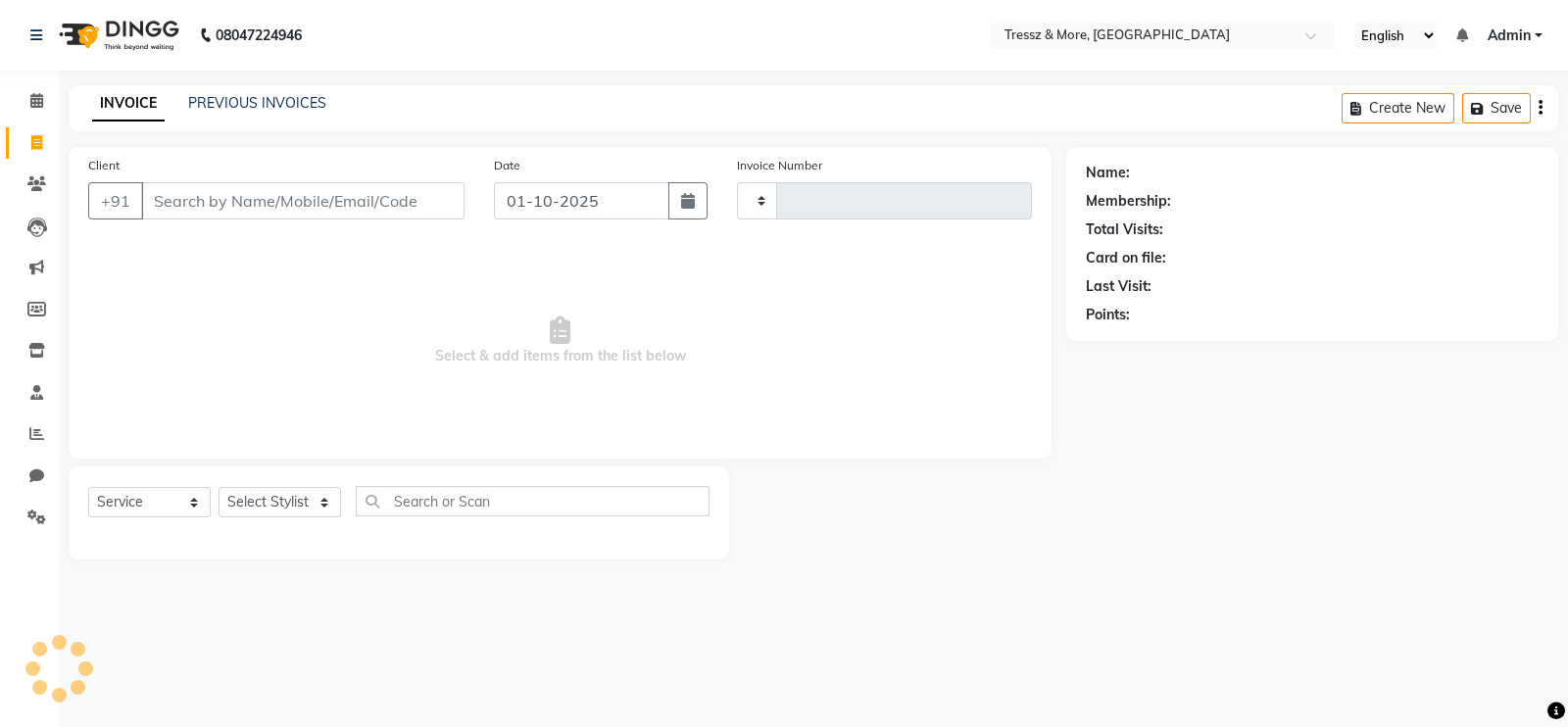
click at [41, 122] on li "Invoice" at bounding box center [30, 143] width 59 height 42
type input "2781"
click at [39, 109] on span at bounding box center [37, 101] width 35 height 23
